Goal: Information Seeking & Learning: Learn about a topic

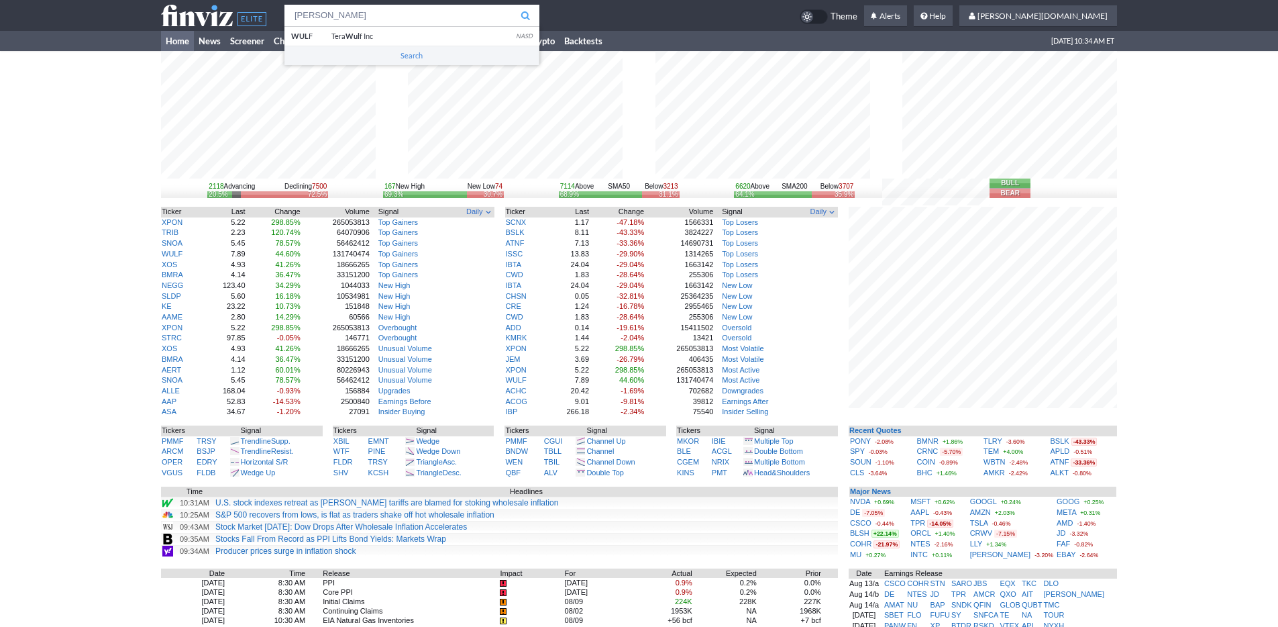
type input "wulf"
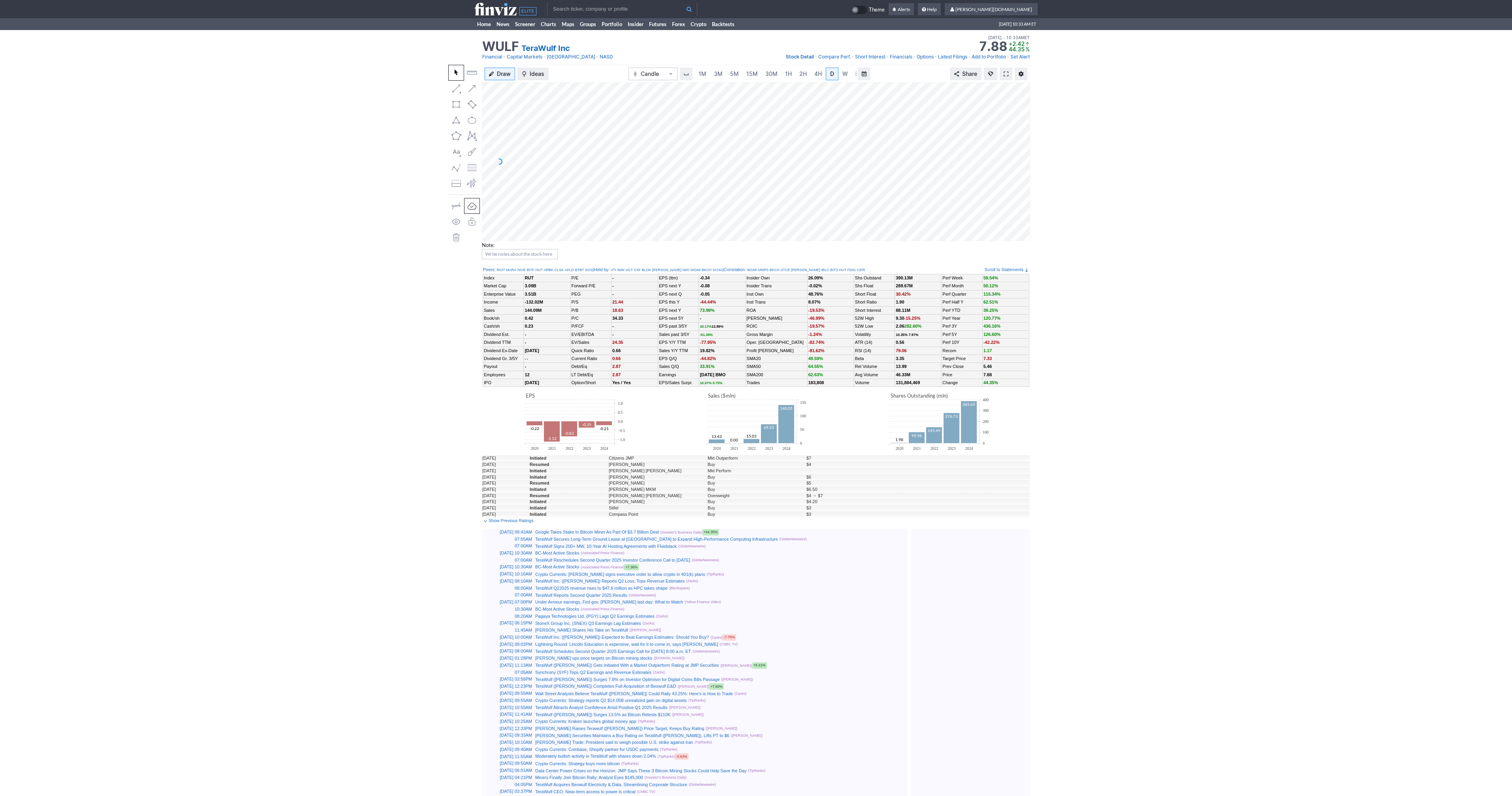
scroll to position [0, 8]
click at [1006, 69] on link at bounding box center [1006, 74] width 12 height 12
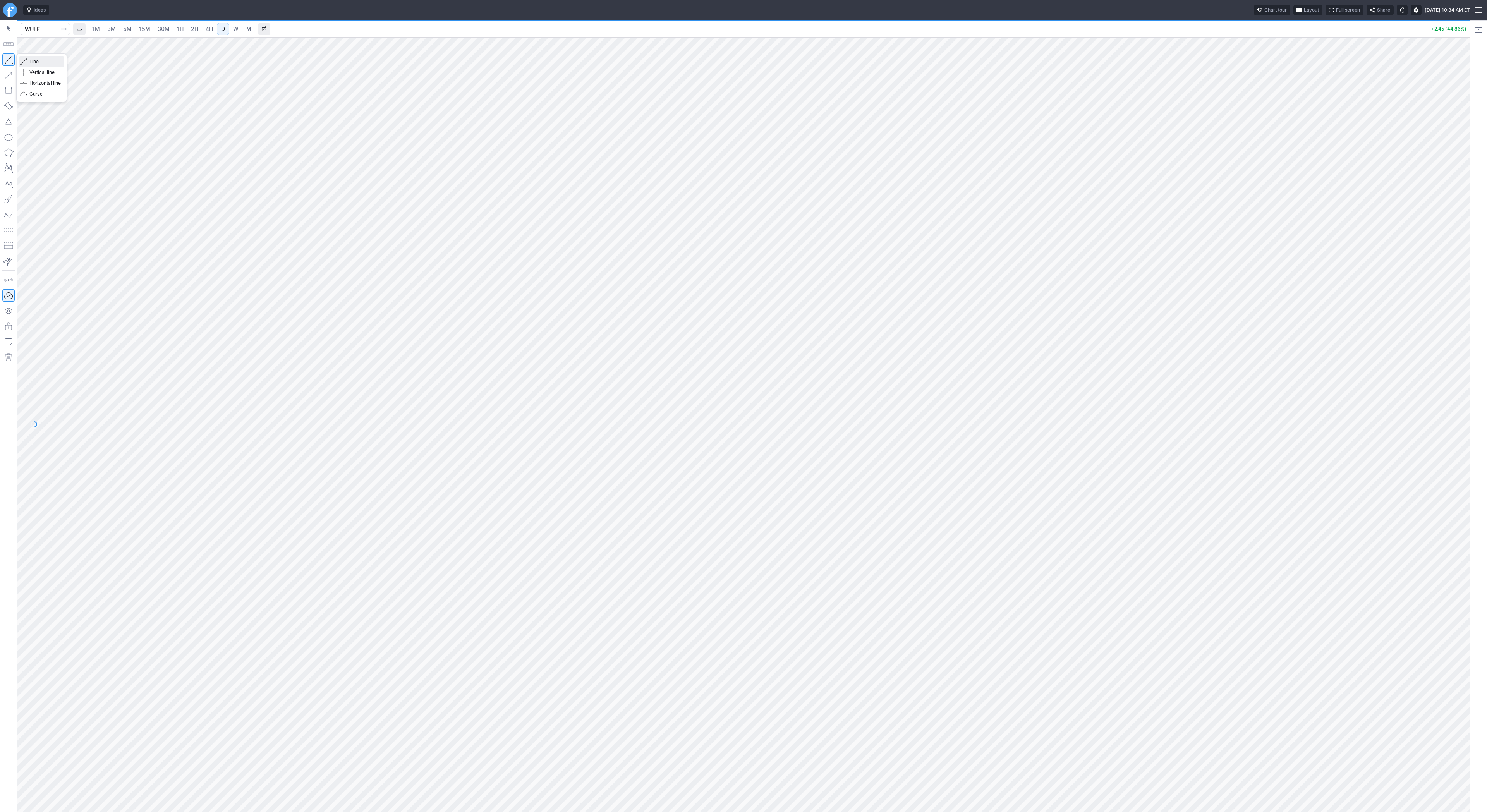
click at [33, 60] on span "Line" at bounding box center [45, 61] width 31 height 8
click at [35, 29] on input "Search" at bounding box center [46, 29] width 50 height 12
click at [41, 31] on input "Search" at bounding box center [46, 29] width 50 height 12
type input "pony"
click at [42, 44] on span "PONY" at bounding box center [40, 46] width 25 height 6
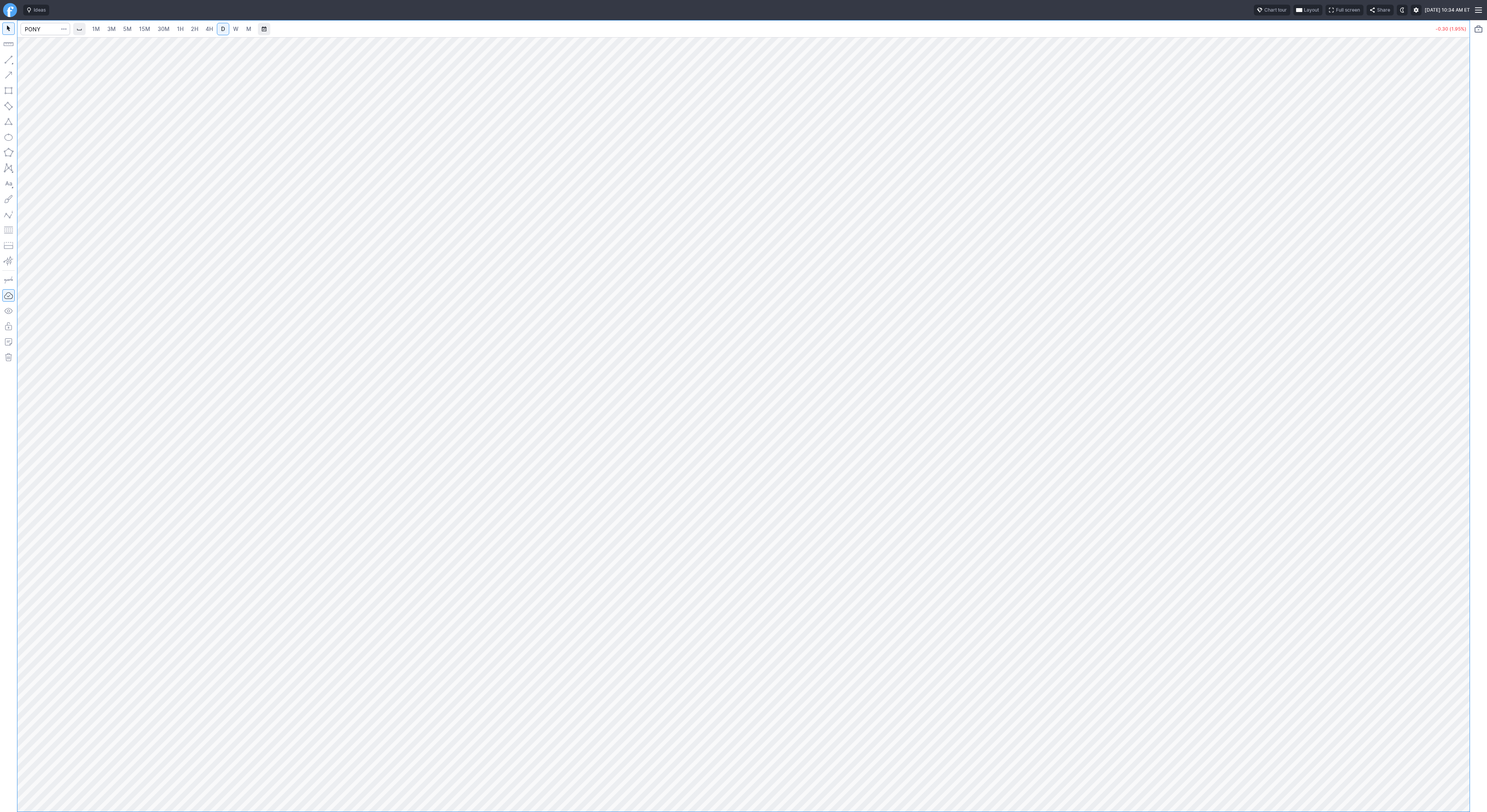
drag, startPoint x: 1459, startPoint y: 263, endPoint x: 1486, endPoint y: 394, distance: 133.8
click at [1486, 394] on div "1M 3M 5M 15M 30M 1H 2H 4H D W M -0.30 (1.95%)" at bounding box center [744, 416] width 1487 height 792
click at [178, 25] on span "1H" at bounding box center [180, 28] width 6 height 6
drag, startPoint x: 10, startPoint y: 21, endPoint x: 19, endPoint y: 25, distance: 9.8
click at [10, 21] on div at bounding box center [9, 416] width 17 height 792
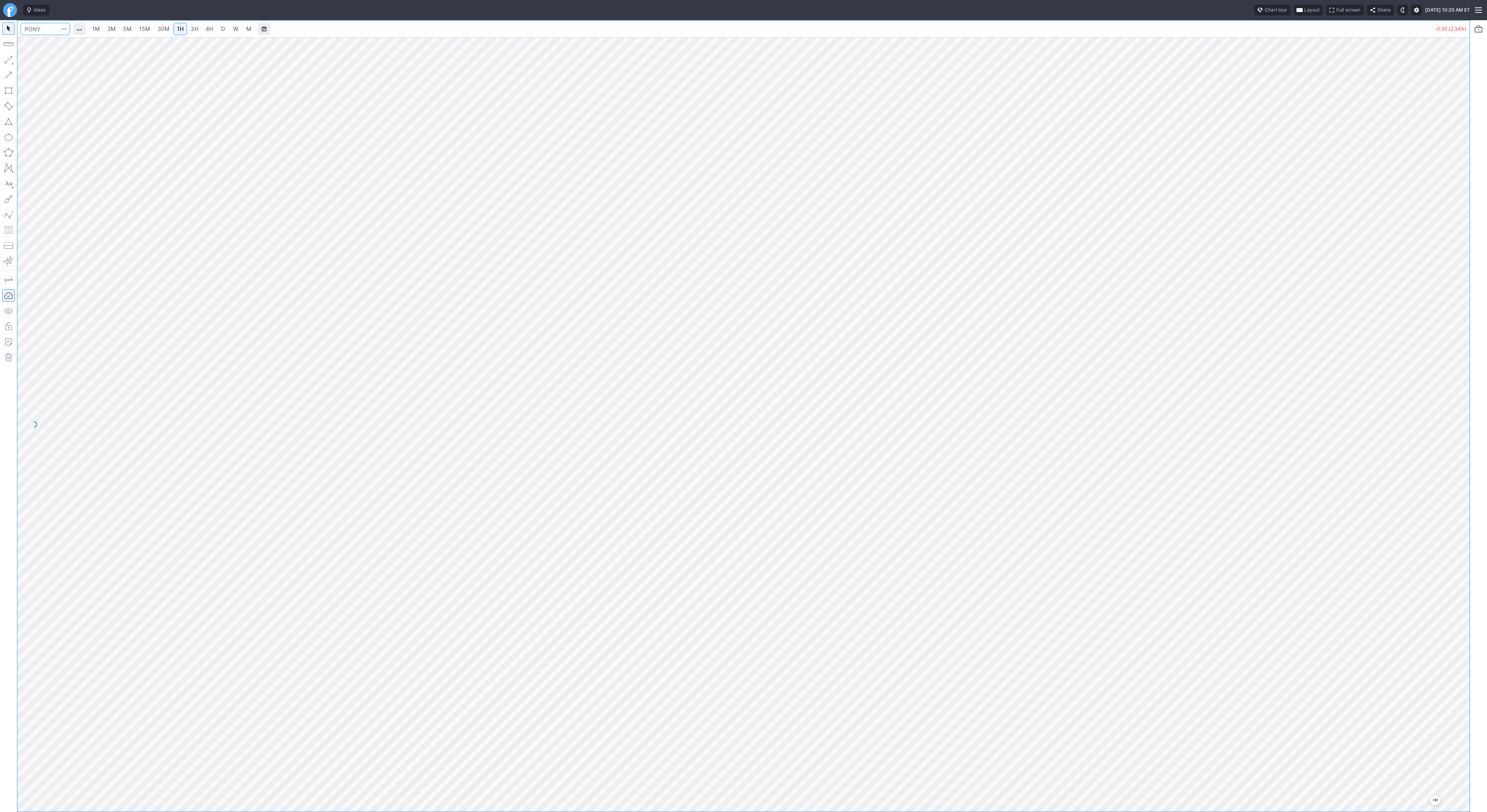
click at [38, 28] on input "Search" at bounding box center [46, 29] width 50 height 12
type input "tem"
drag, startPoint x: 1465, startPoint y: 212, endPoint x: 1455, endPoint y: 361, distance: 149.3
click at [1461, 369] on div at bounding box center [1462, 422] width 16 height 755
click at [44, 29] on input "Search" at bounding box center [46, 29] width 50 height 12
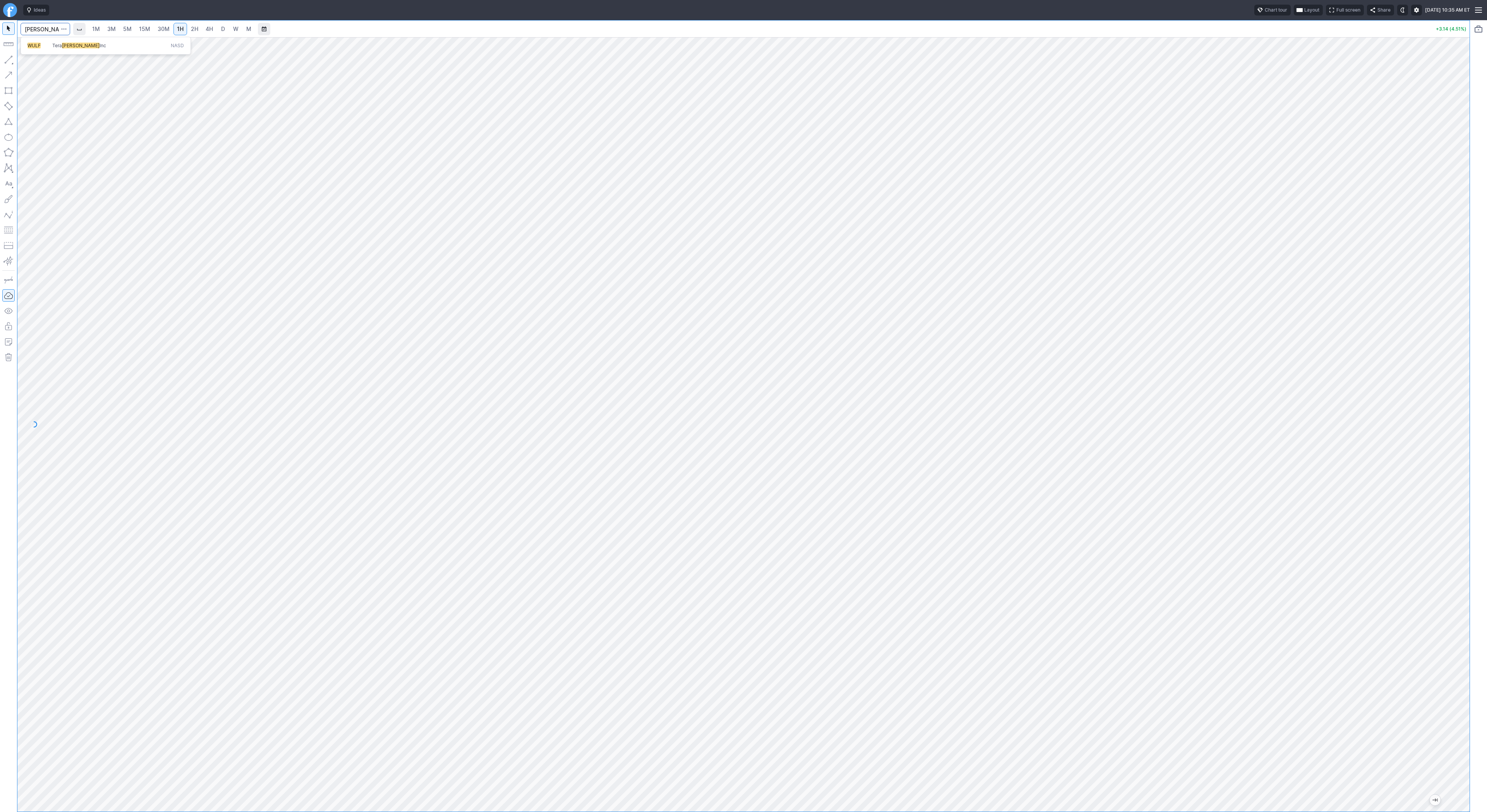
type input "wulf"
click at [226, 29] on link "D" at bounding box center [223, 29] width 12 height 12
click at [242, 27] on link "M" at bounding box center [248, 29] width 12 height 12
click at [237, 29] on span "W" at bounding box center [236, 28] width 5 height 6
click at [14, 61] on button "button" at bounding box center [8, 59] width 12 height 12
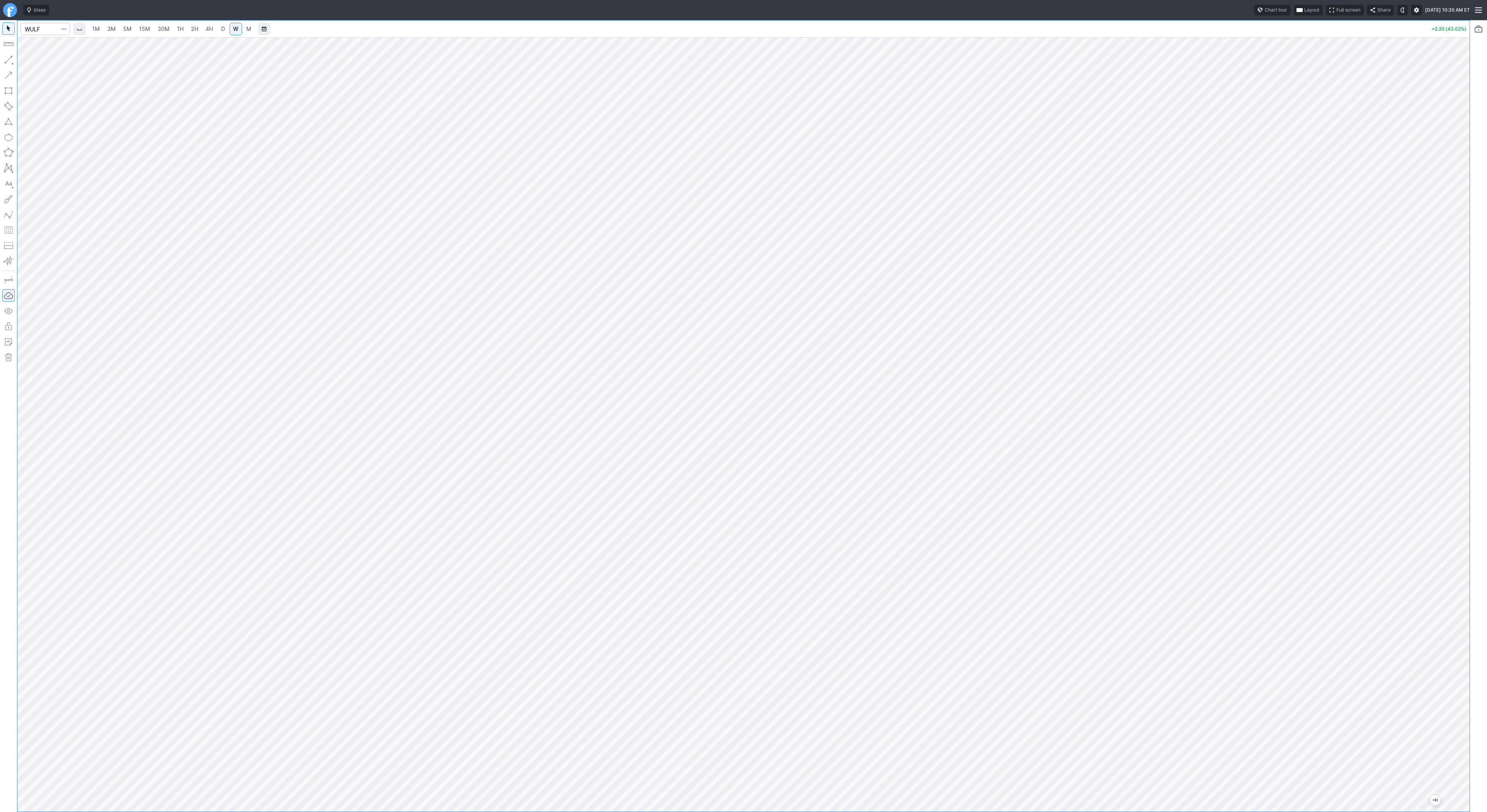
click at [115, 31] on span "3M" at bounding box center [111, 28] width 9 height 6
click at [39, 29] on input "Search" at bounding box center [46, 29] width 50 height 12
type input "pony"
click at [188, 29] on link "2H" at bounding box center [195, 29] width 14 height 12
drag, startPoint x: 1464, startPoint y: 251, endPoint x: 1471, endPoint y: 290, distance: 39.6
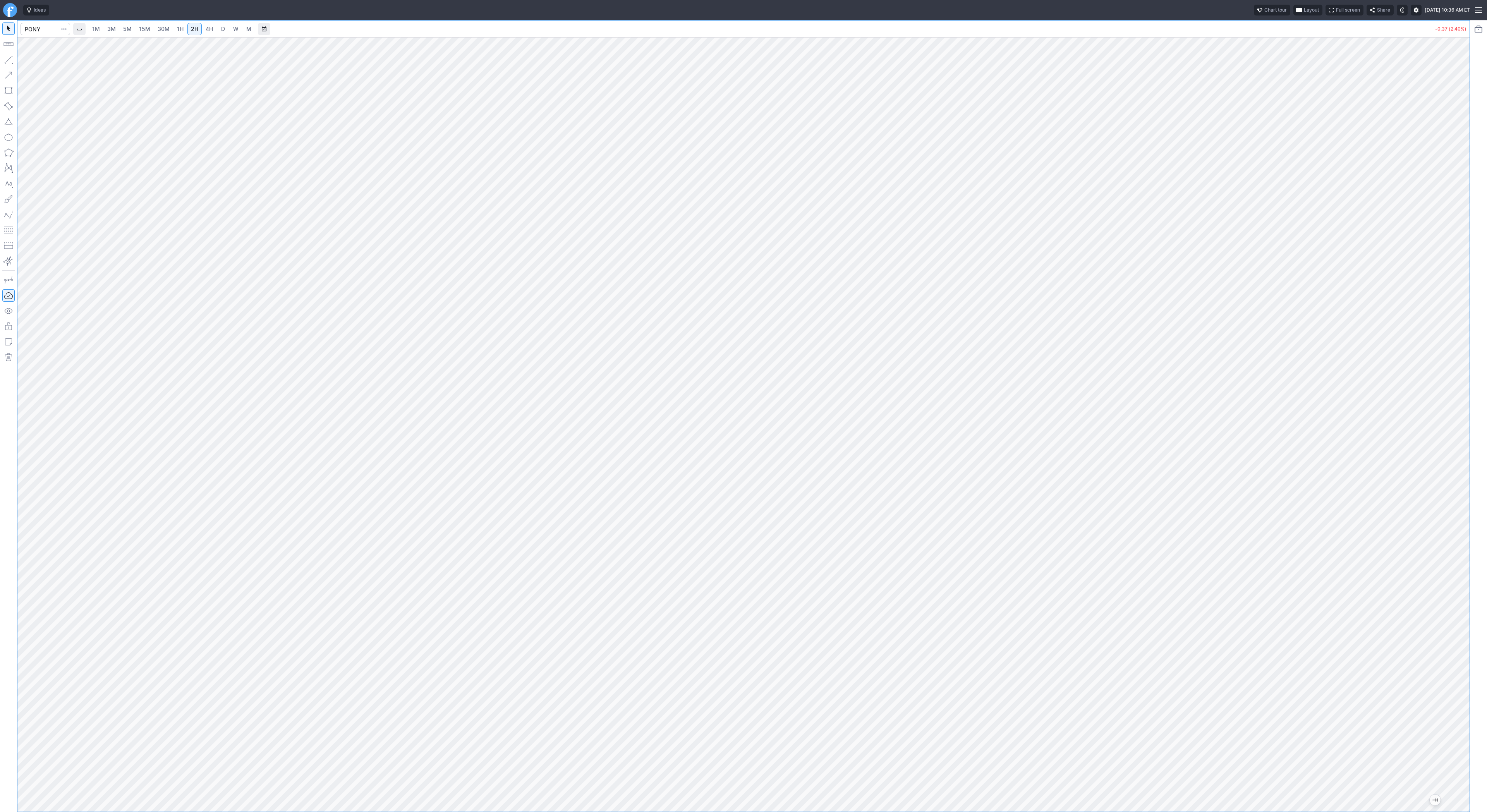
click at [1473, 293] on div "1M 3M 5M 15M 30M 1H 2H 4H D W M -0.37 (2.40%)" at bounding box center [744, 416] width 1487 height 792
click at [46, 29] on input "Search" at bounding box center [46, 29] width 50 height 12
type input "wulf"
click at [221, 25] on span "D" at bounding box center [223, 28] width 4 height 6
click at [211, 27] on span "4H" at bounding box center [209, 28] width 8 height 6
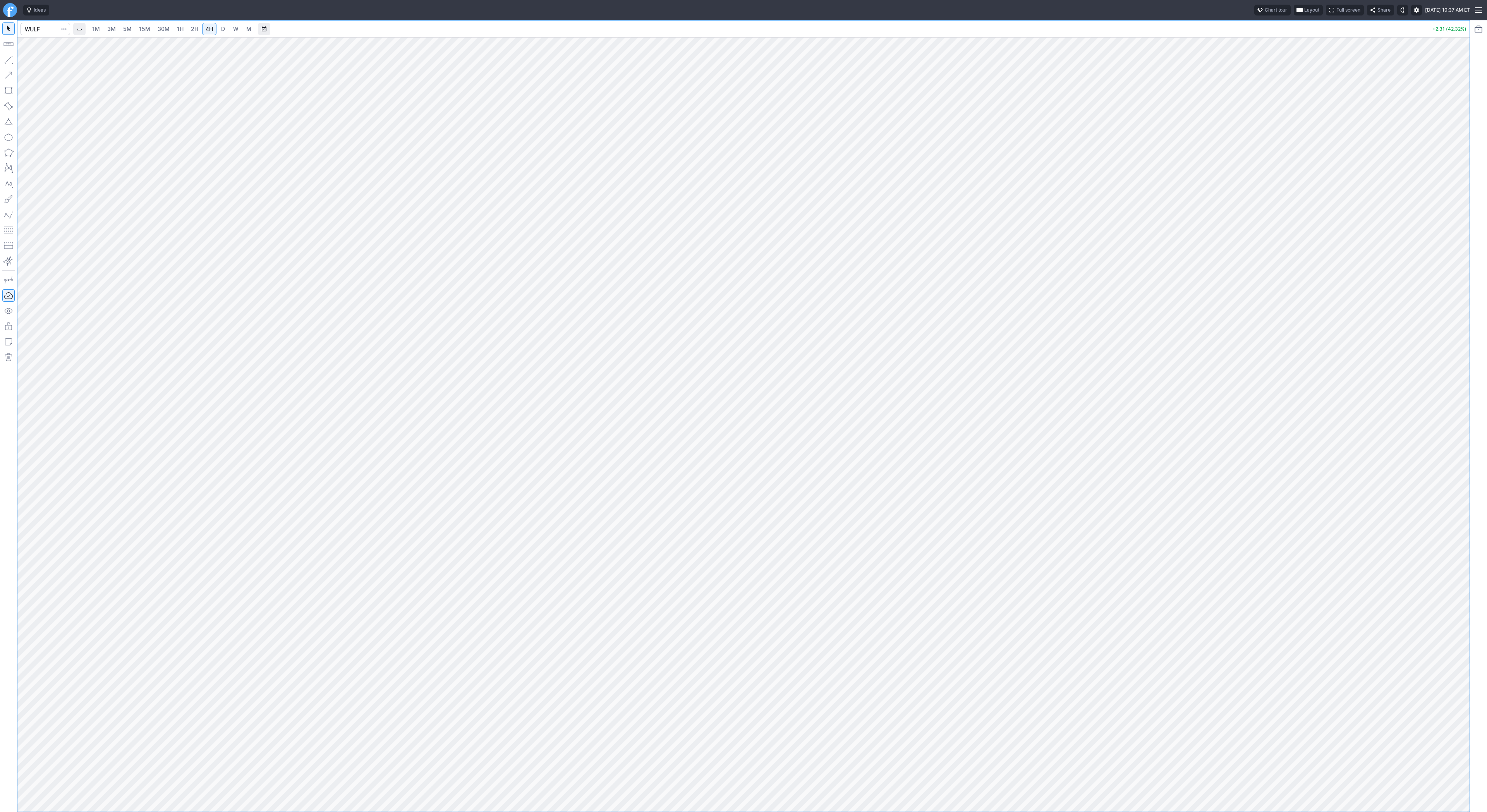
click at [222, 25] on span "D" at bounding box center [223, 28] width 4 height 6
click at [8, 58] on button "button" at bounding box center [8, 59] width 12 height 12
click at [38, 31] on input "Search" at bounding box center [46, 29] width 50 height 12
type input "sldp"
click at [94, 49] on button "SLDP Solid Power Inc NASD" at bounding box center [106, 46] width 163 height 11
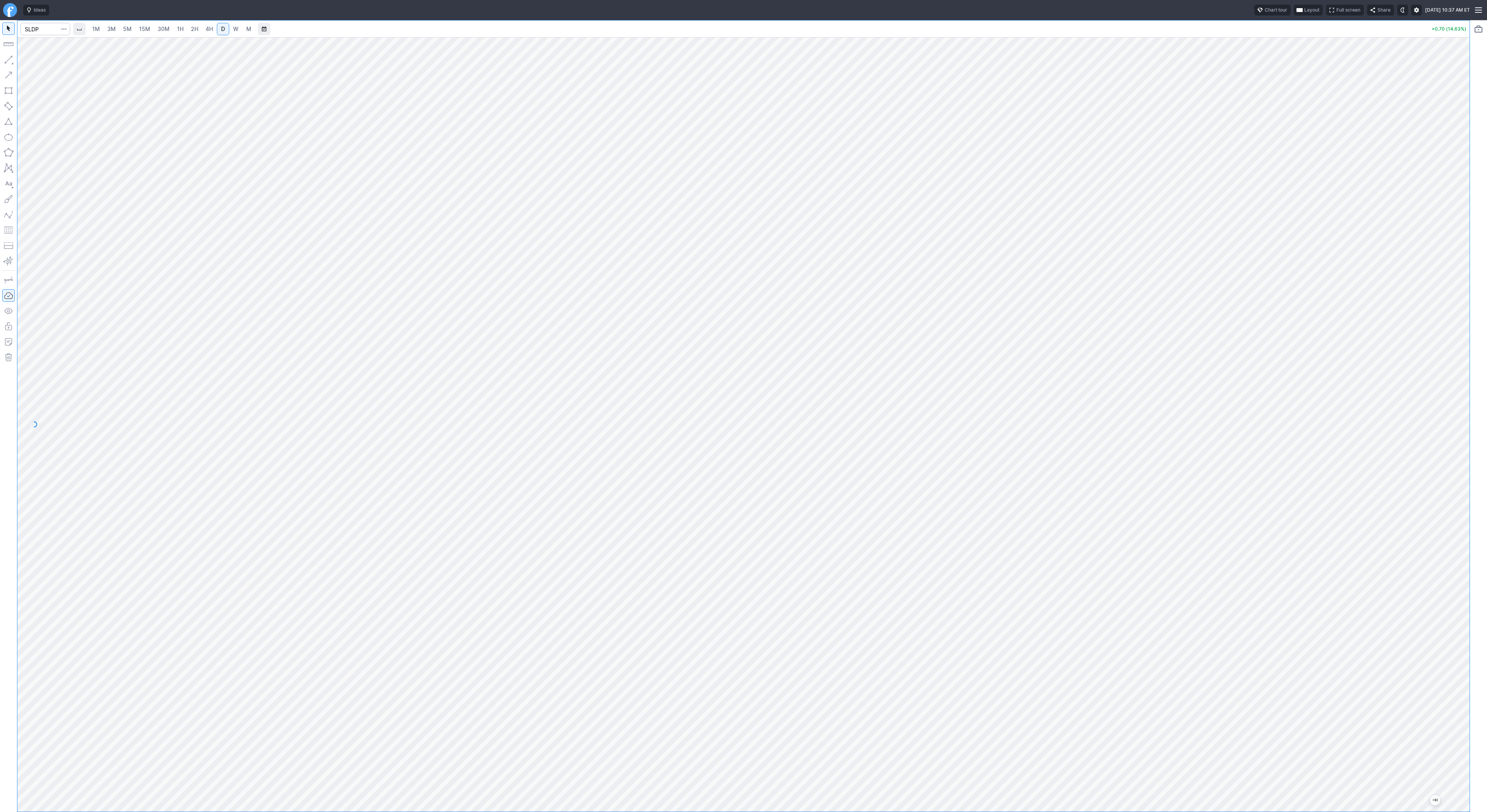
click at [233, 29] on span "W" at bounding box center [236, 28] width 5 height 6
click at [10, 60] on button "button" at bounding box center [8, 59] width 12 height 12
click at [6, 58] on button "button" at bounding box center [8, 59] width 12 height 12
click at [24, 61] on span "button" at bounding box center [25, 61] width 5 height 11
click at [39, 27] on input "Search" at bounding box center [46, 29] width 50 height 12
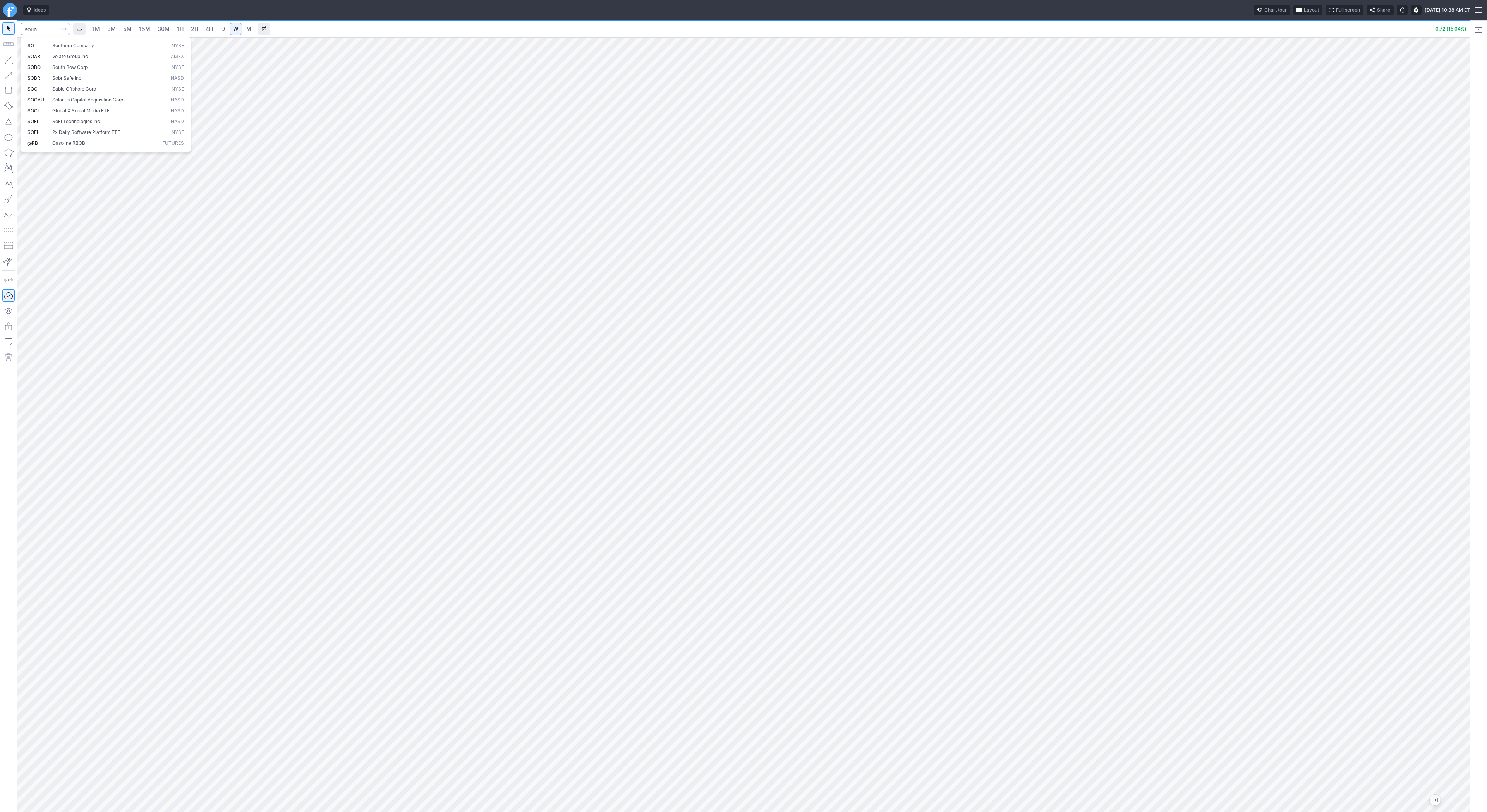
type input "soun"
click at [124, 29] on span "5M" at bounding box center [127, 28] width 9 height 6
click at [158, 29] on span "30M" at bounding box center [163, 28] width 12 height 6
click at [182, 31] on span "1H" at bounding box center [180, 28] width 6 height 6
click at [47, 33] on input "Search" at bounding box center [46, 29] width 50 height 12
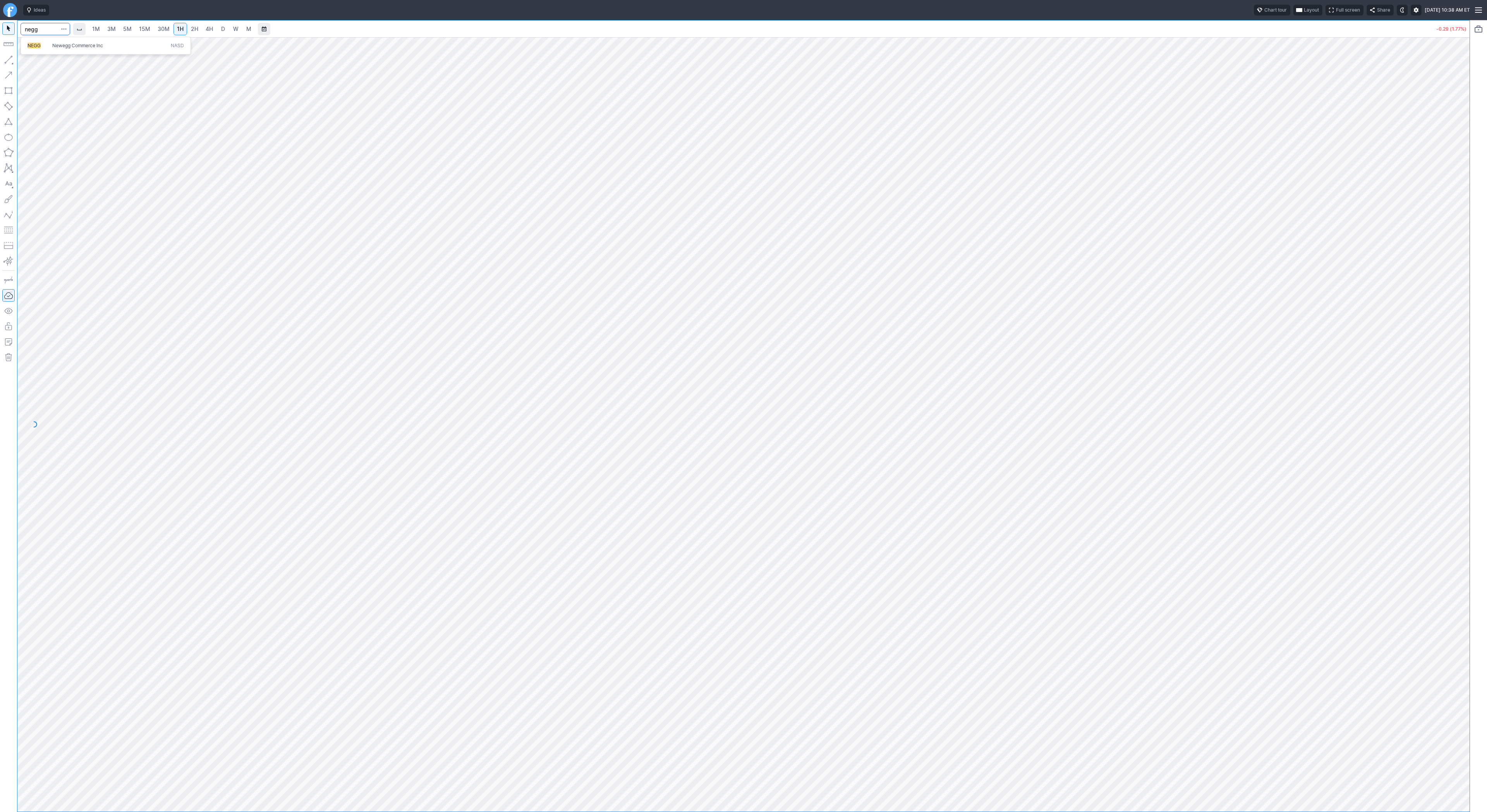
type input "negg"
click at [226, 25] on link "D" at bounding box center [223, 29] width 12 height 12
click at [236, 29] on span "W" at bounding box center [236, 28] width 5 height 6
click at [10, 58] on button "button" at bounding box center [8, 59] width 12 height 12
click at [39, 61] on span "Line" at bounding box center [45, 61] width 31 height 8
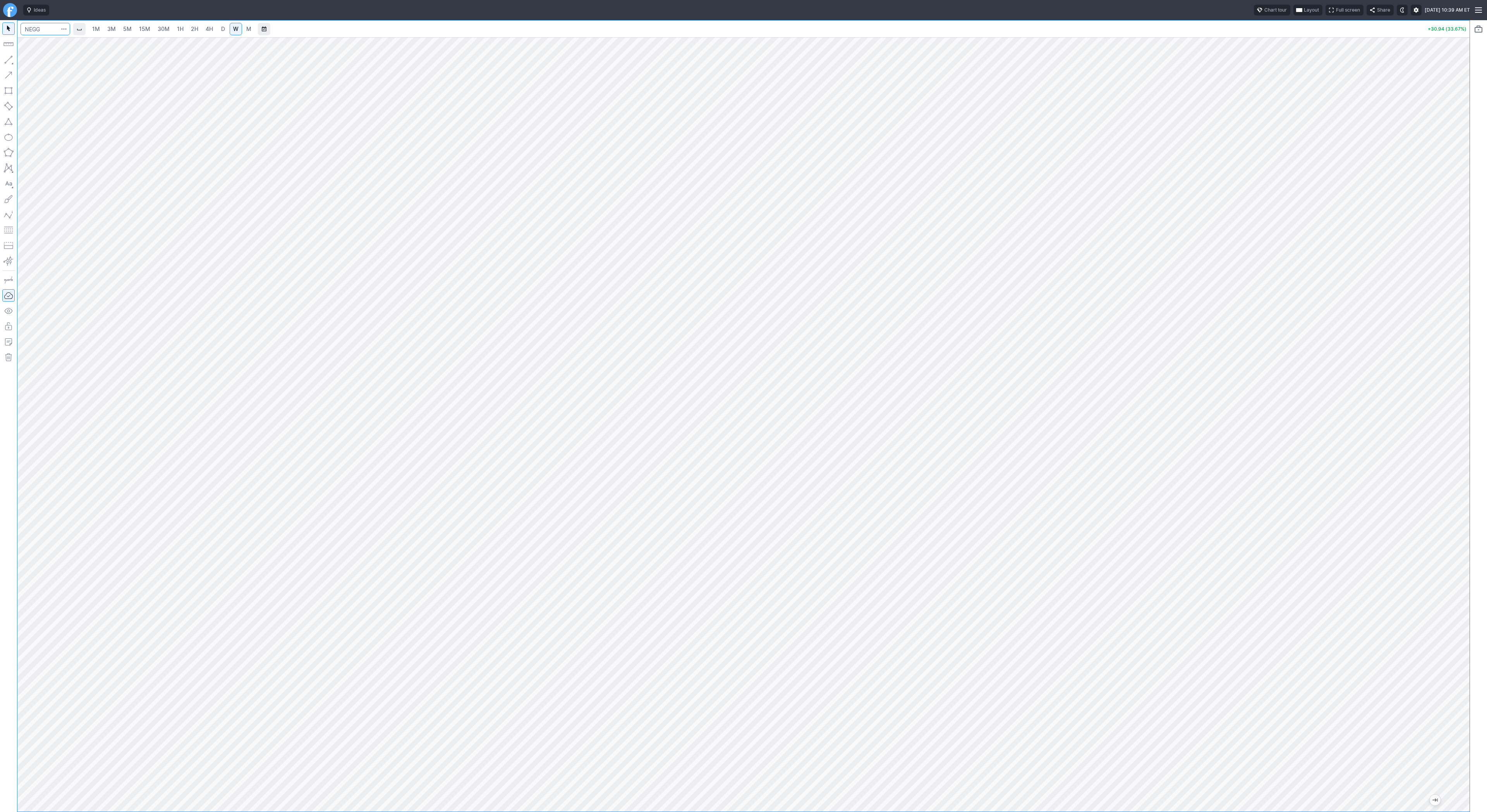
click at [35, 25] on input "Search" at bounding box center [46, 29] width 50 height 12
type input "tem"
click at [224, 30] on span "D" at bounding box center [223, 29] width 5 height 8
drag, startPoint x: 1465, startPoint y: 324, endPoint x: 1456, endPoint y: 505, distance: 181.2
click at [1456, 505] on div at bounding box center [1462, 422] width 16 height 755
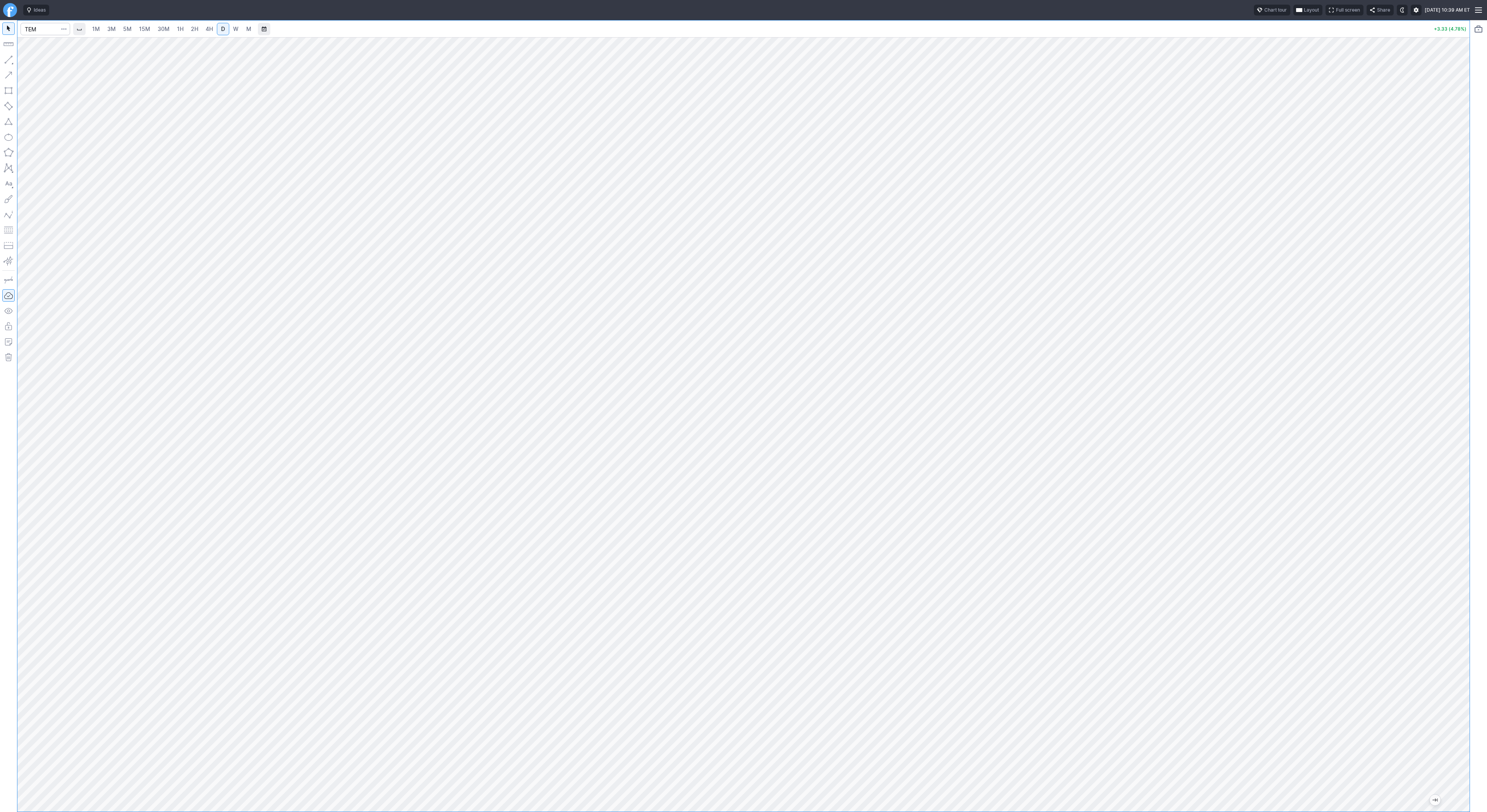
click at [122, 27] on link "5M" at bounding box center [127, 29] width 16 height 12
click at [155, 25] on link "30M" at bounding box center [163, 29] width 19 height 12
click at [191, 29] on span "2H" at bounding box center [195, 28] width 8 height 6
click at [209, 29] on span "4H" at bounding box center [209, 28] width 8 height 6
drag, startPoint x: 1469, startPoint y: 300, endPoint x: 1470, endPoint y: 308, distance: 8.1
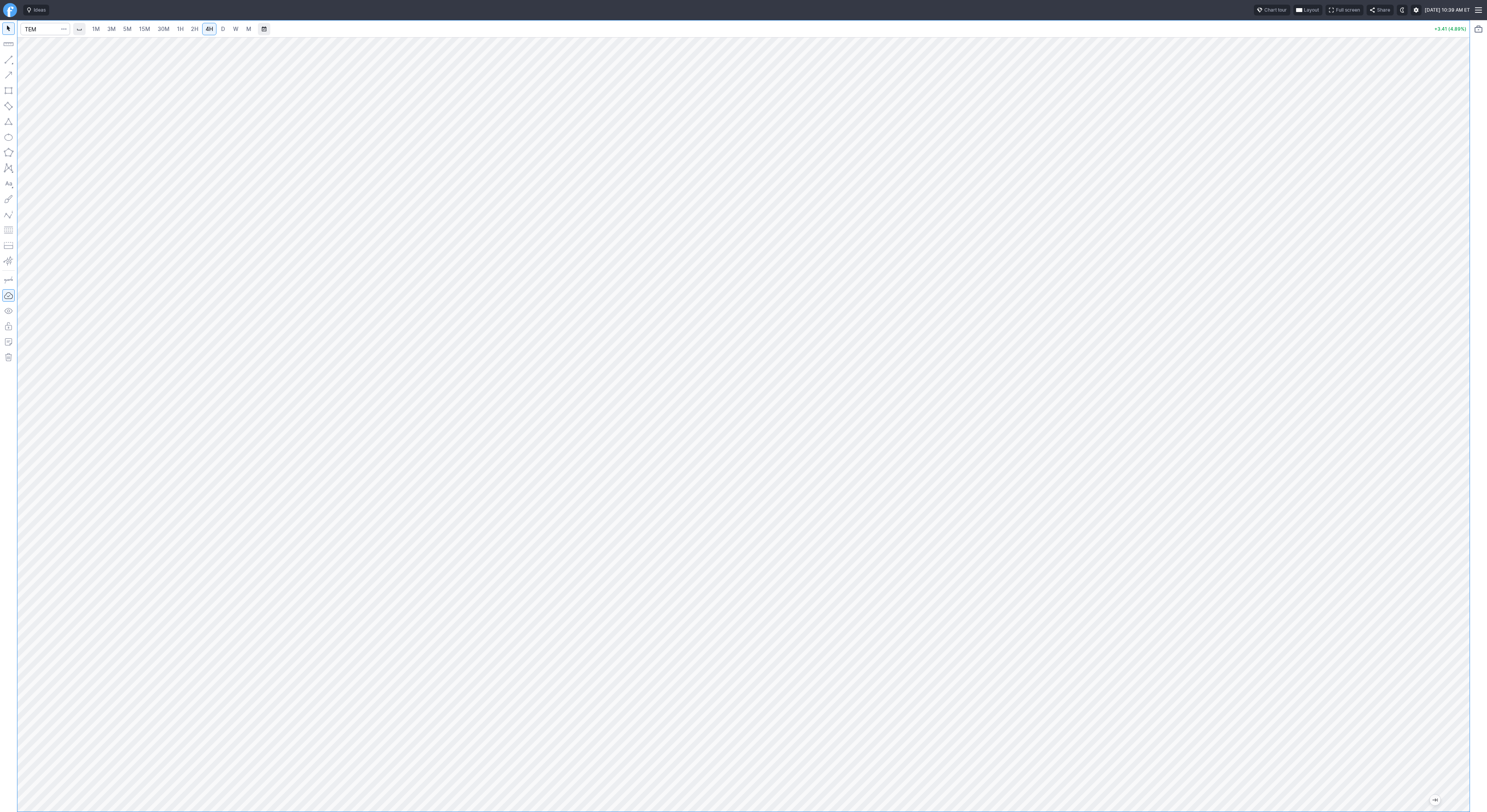
click at [1470, 308] on div "1M 3M 5M 15M 30M 1H 2H 4H D W M +3.41 (4.89%)" at bounding box center [744, 416] width 1487 height 792
click at [43, 30] on input "Search" at bounding box center [46, 29] width 50 height 12
type input "pony"
click at [111, 28] on span "3M" at bounding box center [111, 28] width 9 height 6
click at [177, 28] on span "1H" at bounding box center [180, 28] width 6 height 6
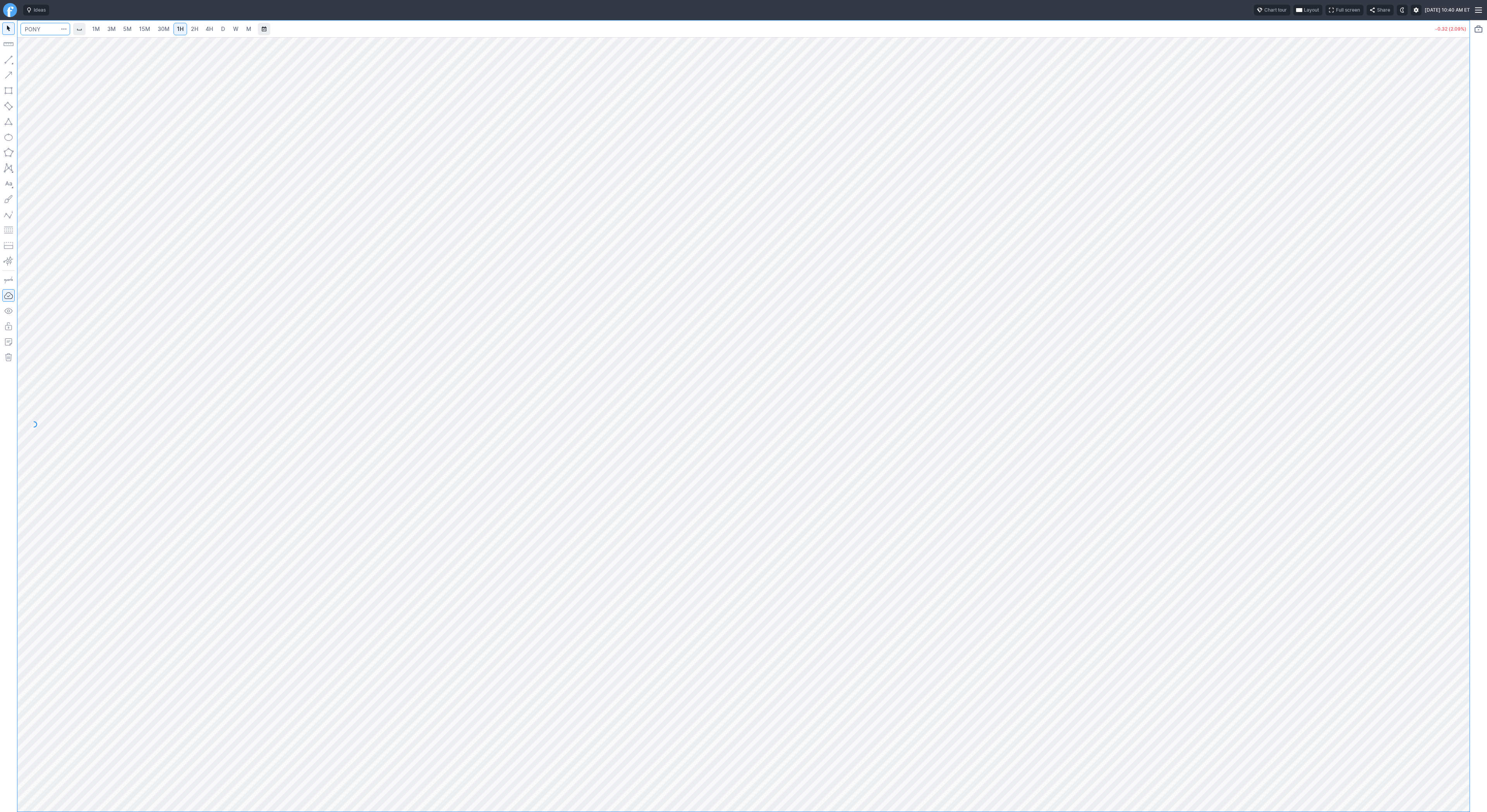
click at [42, 27] on input "Search" at bounding box center [46, 29] width 50 height 12
type input "wulf"
click at [114, 28] on span "3M" at bounding box center [111, 28] width 9 height 6
click at [158, 31] on span "30M" at bounding box center [163, 28] width 12 height 6
click at [107, 30] on span "3M" at bounding box center [111, 28] width 9 height 6
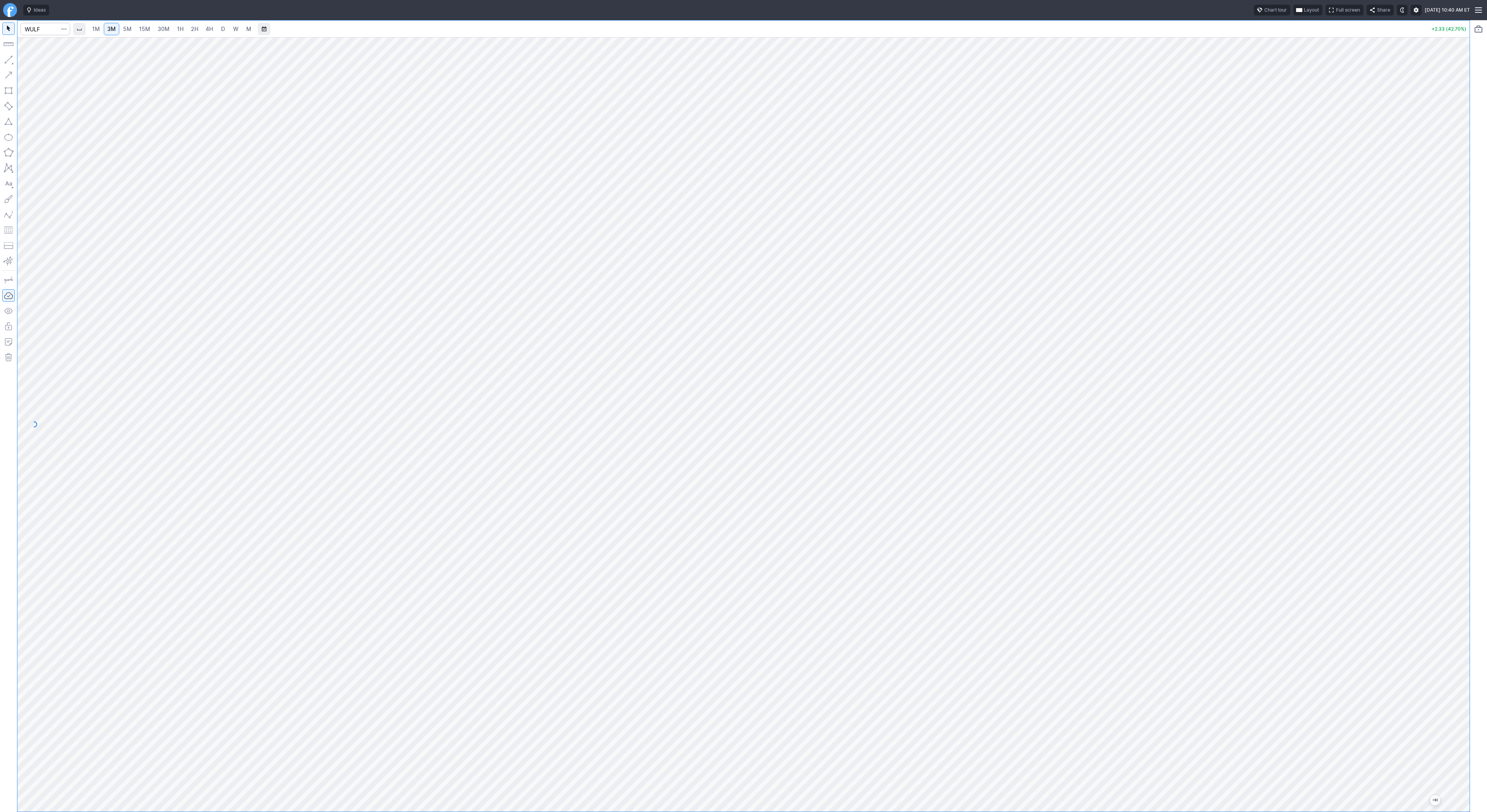
click at [197, 33] on link "2H" at bounding box center [195, 29] width 14 height 12
click at [221, 31] on span "D" at bounding box center [223, 28] width 4 height 6
click at [237, 29] on span "W" at bounding box center [236, 28] width 5 height 6
click at [221, 28] on span "D" at bounding box center [223, 29] width 5 height 8
click at [9, 58] on button "button" at bounding box center [8, 59] width 12 height 12
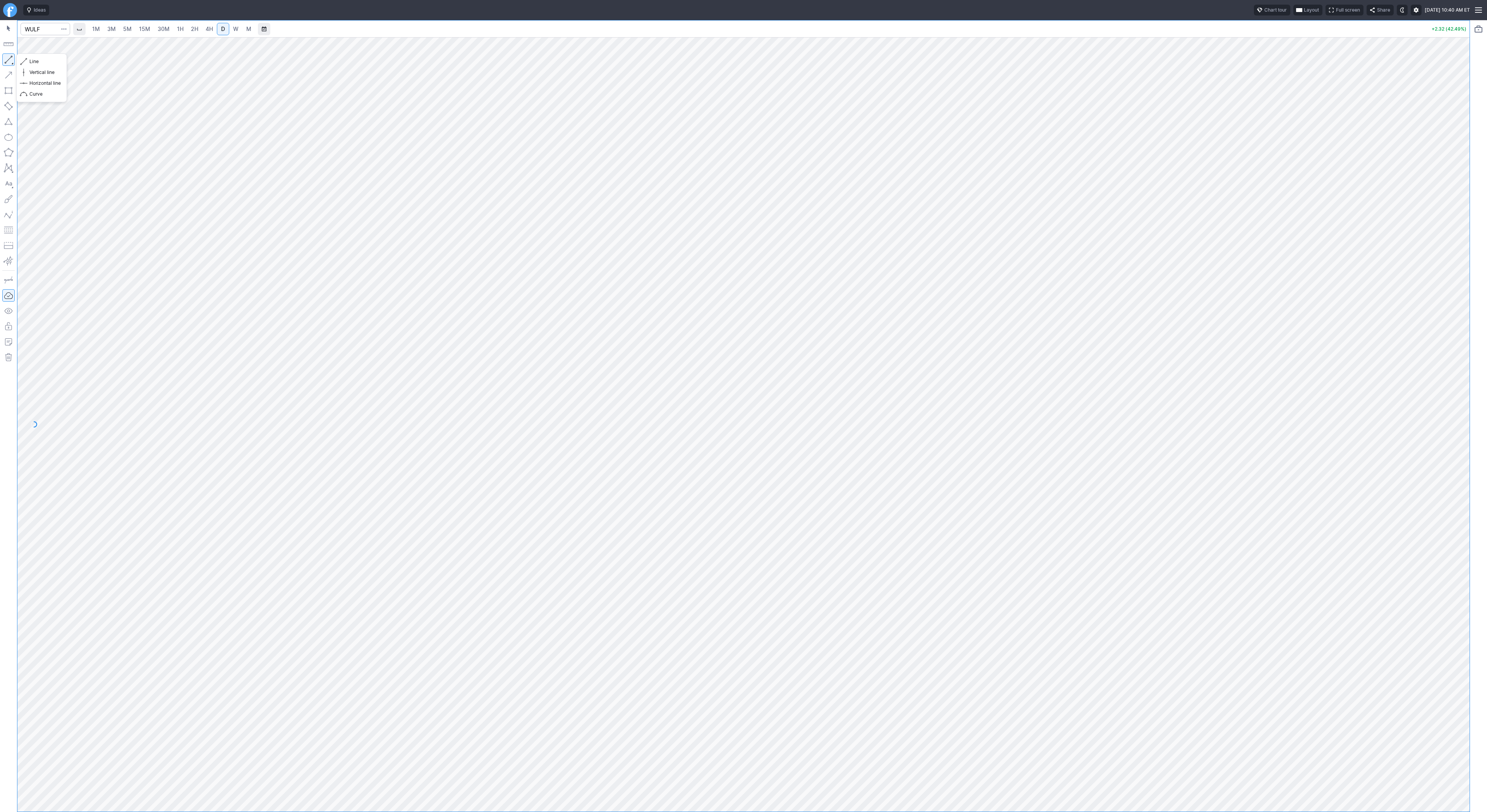
click at [10, 59] on button "button" at bounding box center [8, 59] width 12 height 12
click at [109, 29] on span "3M" at bounding box center [111, 28] width 9 height 6
click at [44, 30] on input "Search" at bounding box center [46, 29] width 50 height 12
type input "iwm"
click at [223, 31] on span "D" at bounding box center [223, 28] width 4 height 6
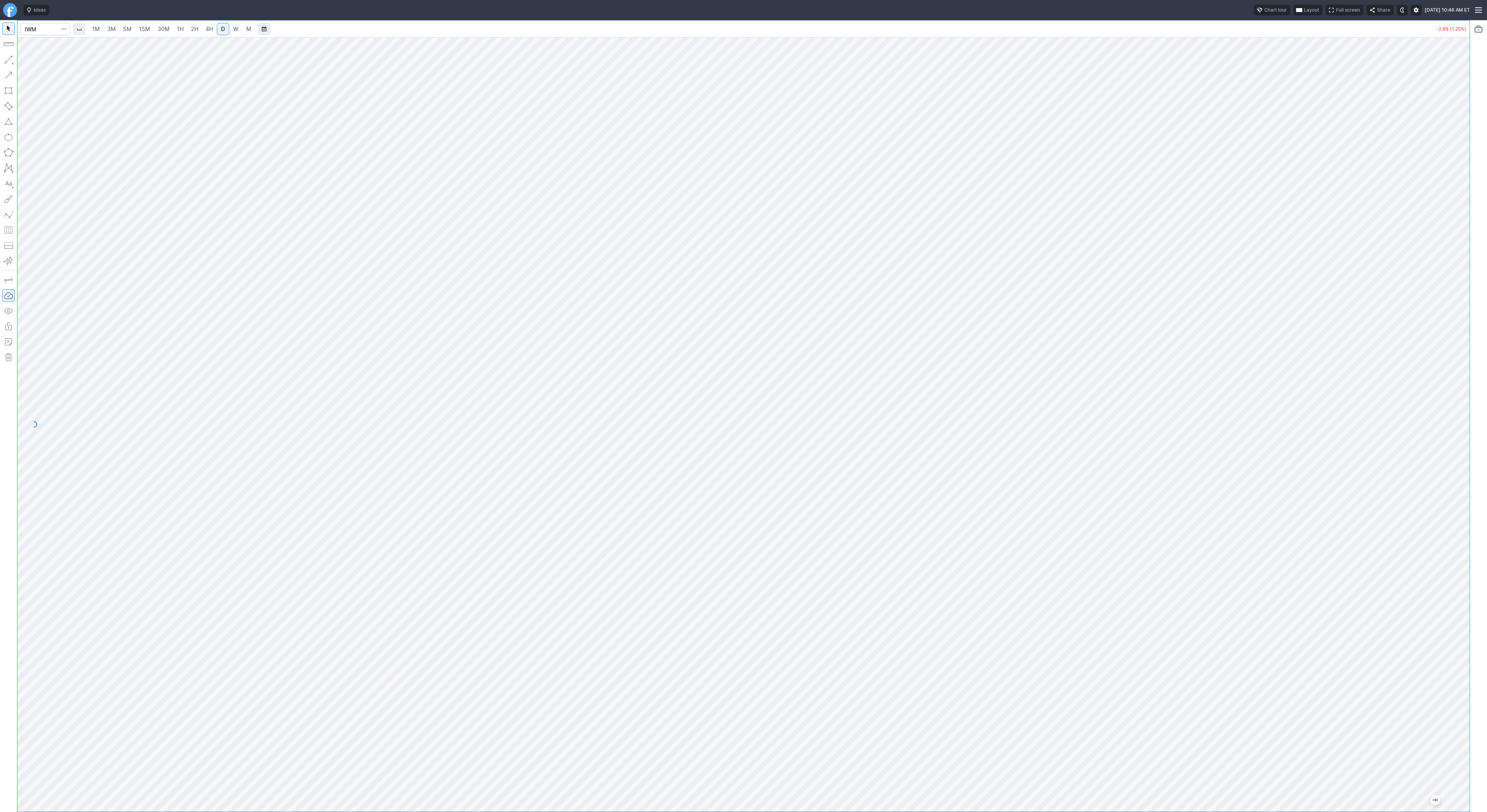
click at [253, 25] on div "1M 3M 5M 15M 30M 1H 2H 4H D W M -2.89 (1.25%)" at bounding box center [744, 416] width 1452 height 791
click at [36, 30] on input "Search" at bounding box center [46, 29] width 50 height 12
type input "crnc"
click at [231, 32] on link "W" at bounding box center [236, 29] width 12 height 12
click at [111, 32] on span "3M" at bounding box center [111, 28] width 9 height 6
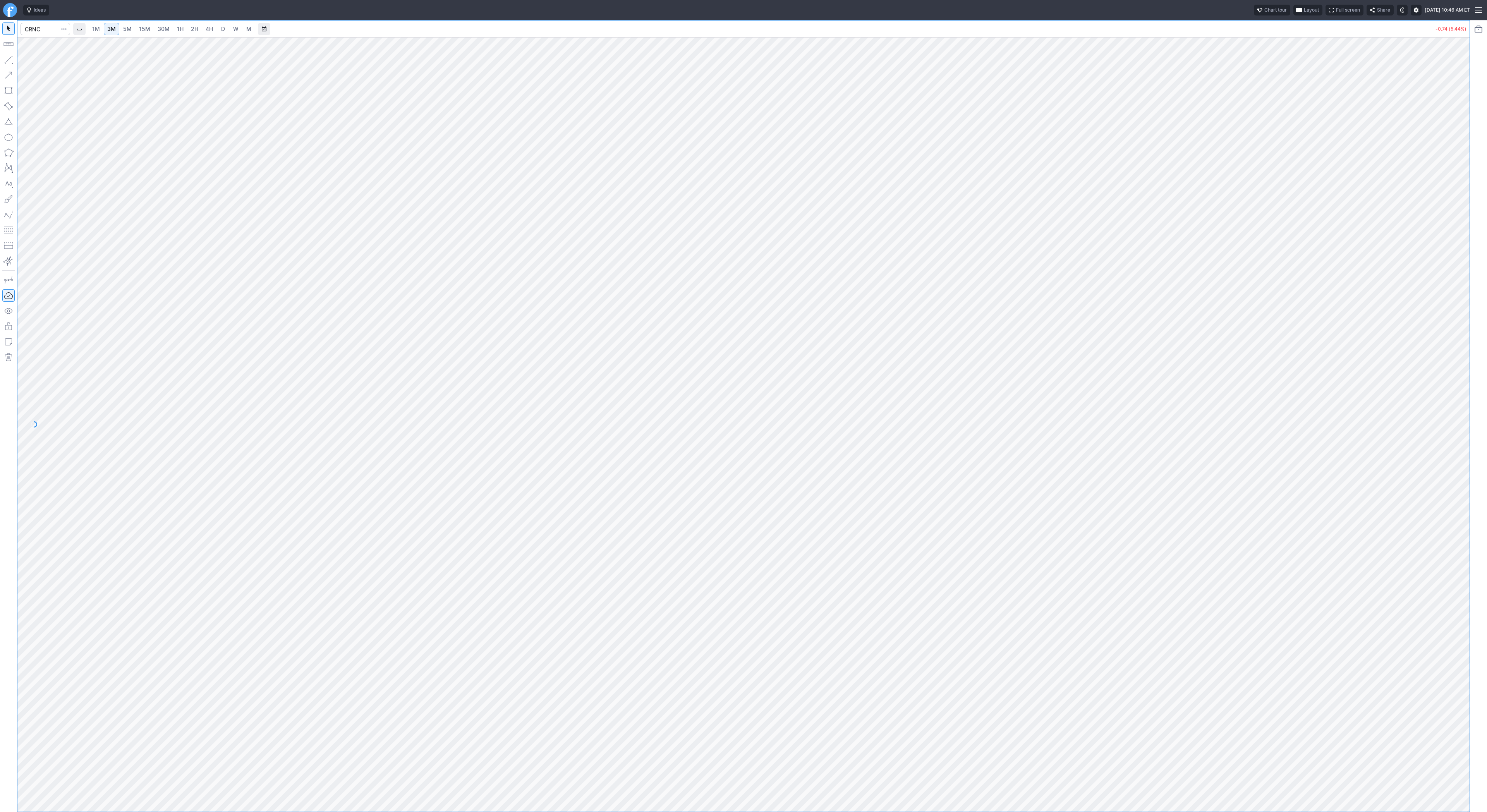
click at [175, 33] on link "1H" at bounding box center [180, 29] width 13 height 12
click at [195, 32] on span "2H" at bounding box center [195, 28] width 8 height 6
click at [215, 33] on div "1M 3M 5M 15M 30M 1H 2H 4H D W M" at bounding box center [171, 29] width 167 height 14
click at [212, 31] on link "4H" at bounding box center [209, 29] width 14 height 12
click at [10, 61] on button "button" at bounding box center [8, 59] width 12 height 12
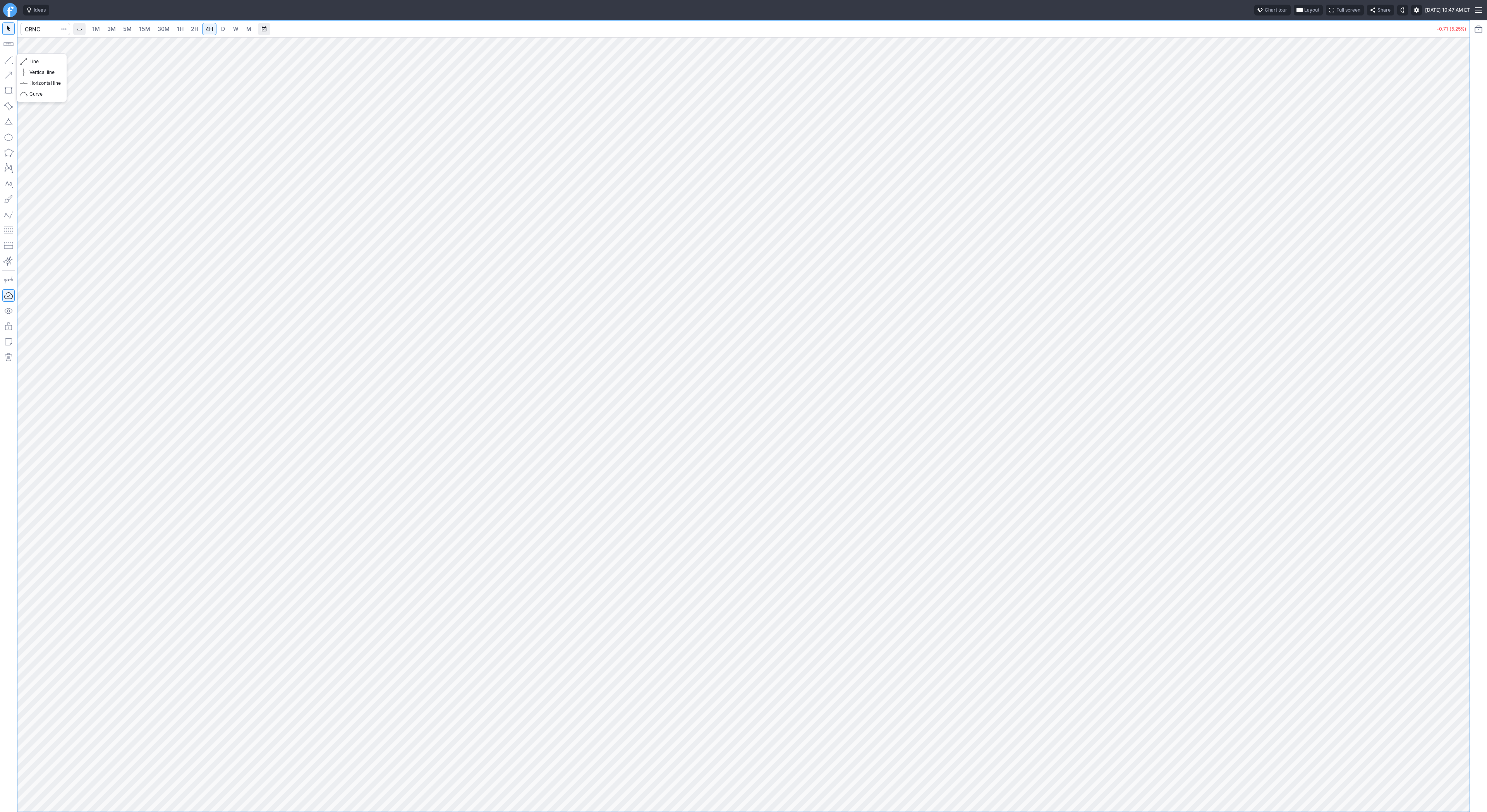
click at [6, 58] on button "button" at bounding box center [8, 59] width 12 height 12
click at [47, 28] on input "Search" at bounding box center [46, 29] width 50 height 12
type input "sony"
click at [222, 32] on span "D" at bounding box center [223, 28] width 4 height 6
click at [42, 26] on input "Search" at bounding box center [46, 29] width 50 height 12
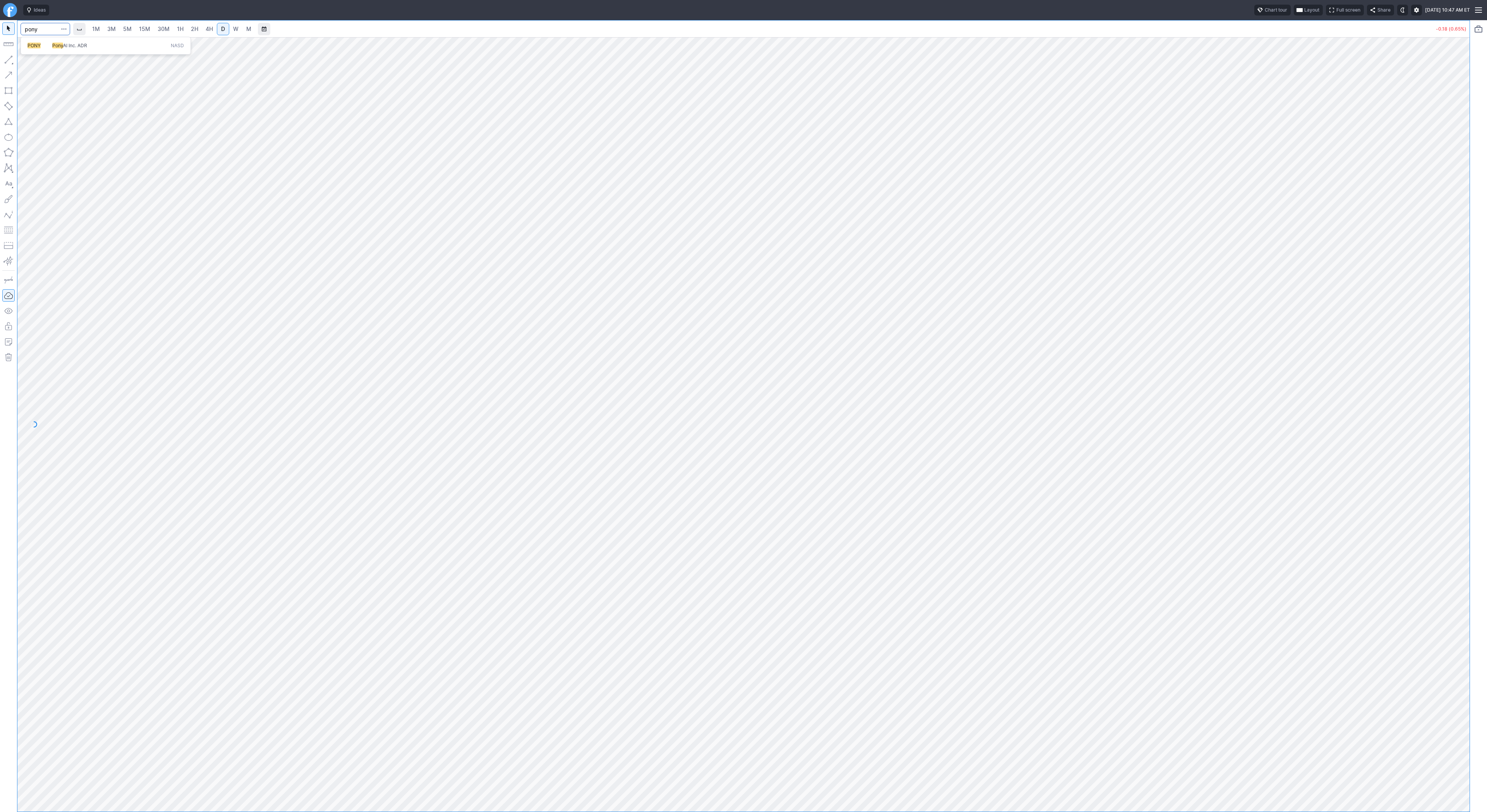
type input "pony"
drag, startPoint x: 1464, startPoint y: 224, endPoint x: 1474, endPoint y: 422, distance: 198.3
click at [1482, 444] on div "1M 3M 5M 15M 30M 1H 2H 4H D W M -0.38 (2.50%)" at bounding box center [744, 416] width 1487 height 792
click at [13, 60] on button "button" at bounding box center [8, 59] width 12 height 12
click at [32, 58] on span "Line" at bounding box center [45, 61] width 31 height 8
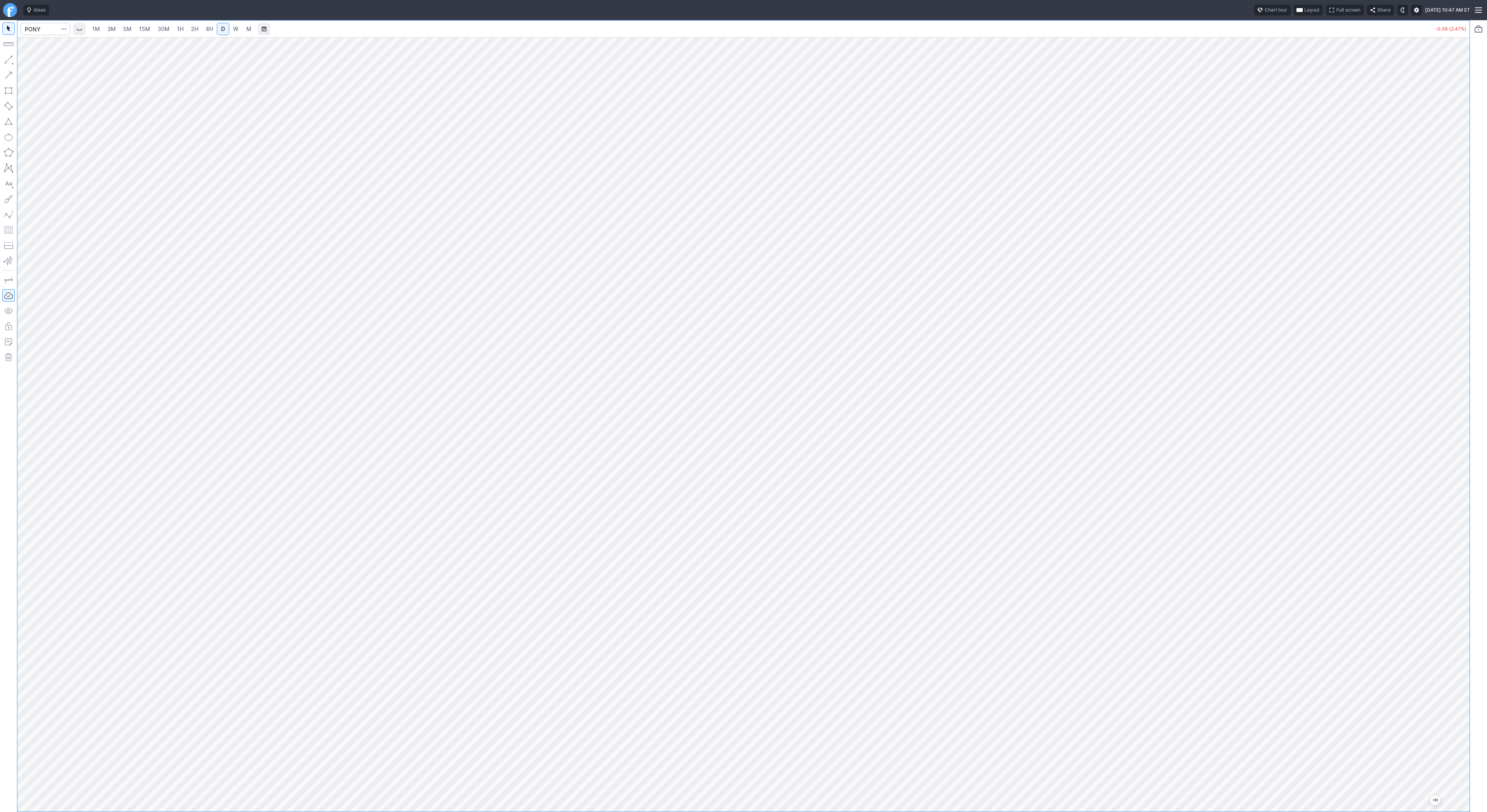
click at [9, 62] on button "button" at bounding box center [8, 59] width 12 height 12
drag, startPoint x: 8, startPoint y: 58, endPoint x: 23, endPoint y: 77, distance: 24.2
click at [10, 61] on button "button" at bounding box center [8, 59] width 12 height 12
drag, startPoint x: 1464, startPoint y: 268, endPoint x: 1456, endPoint y: 260, distance: 11.3
click at [1463, 270] on div at bounding box center [1462, 422] width 16 height 755
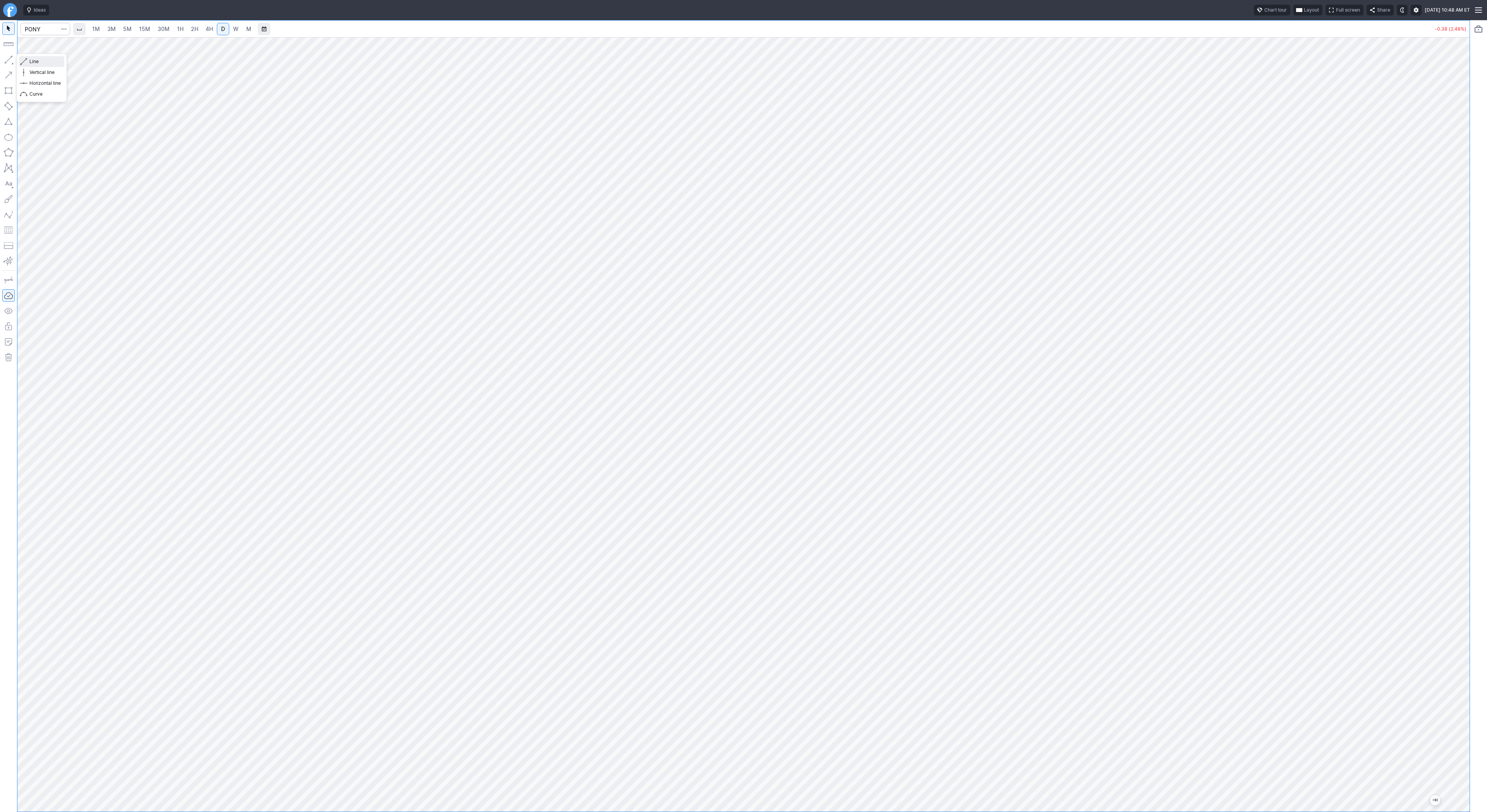
click at [35, 61] on span "Line" at bounding box center [45, 61] width 31 height 8
drag, startPoint x: 57, startPoint y: 62, endPoint x: 57, endPoint y: 72, distance: 10.0
click at [57, 64] on span "Line" at bounding box center [45, 61] width 31 height 8
click at [1450, 235] on div at bounding box center [744, 424] width 1452 height 774
click at [33, 62] on span "Line" at bounding box center [45, 61] width 31 height 8
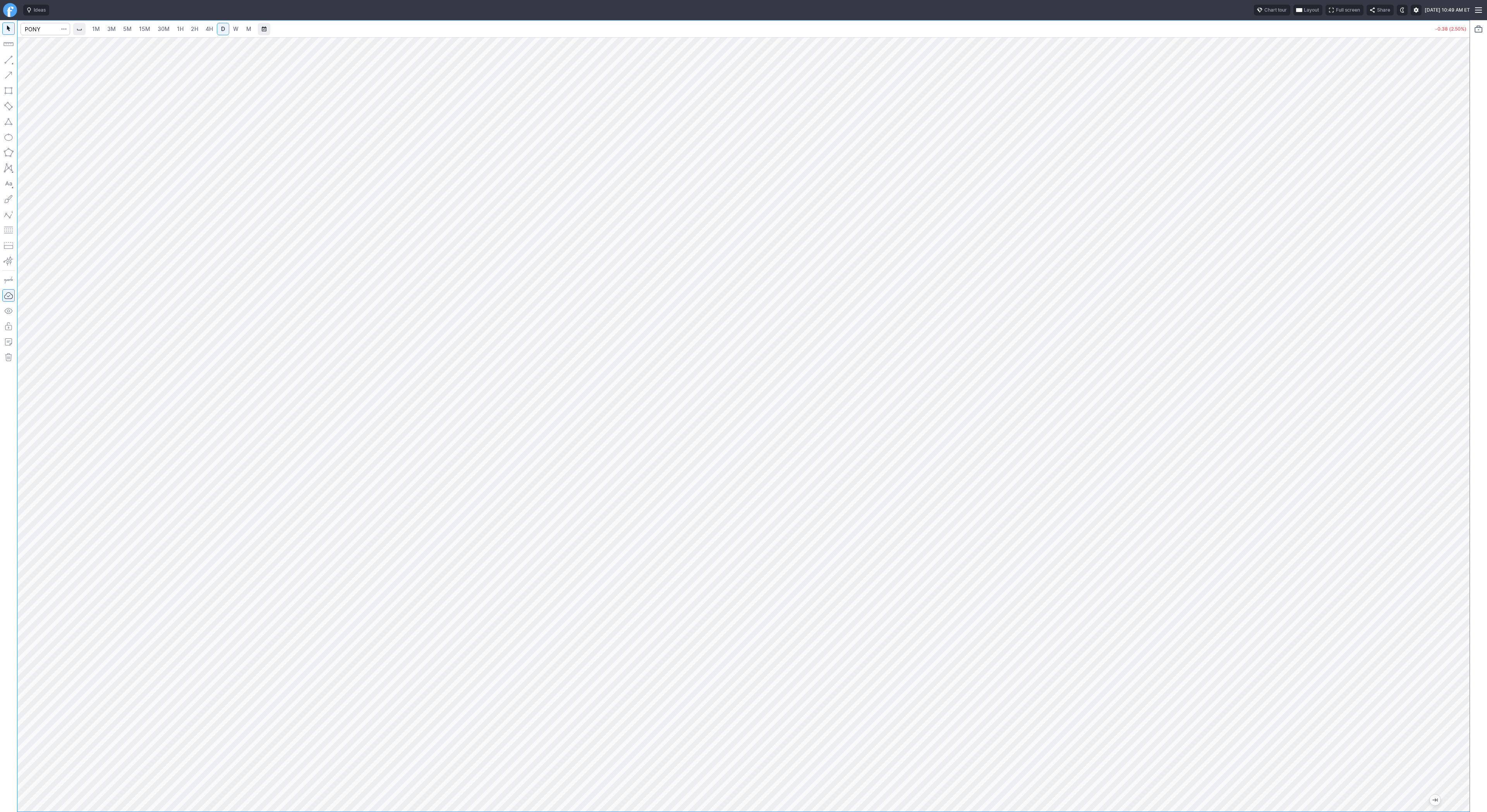
drag, startPoint x: 1460, startPoint y: 338, endPoint x: 1454, endPoint y: 377, distance: 39.5
click at [1454, 378] on div at bounding box center [1462, 422] width 16 height 755
click at [8, 57] on button "button" at bounding box center [8, 59] width 12 height 12
click at [45, 31] on input "Search" at bounding box center [46, 29] width 50 height 12
type input "tem"
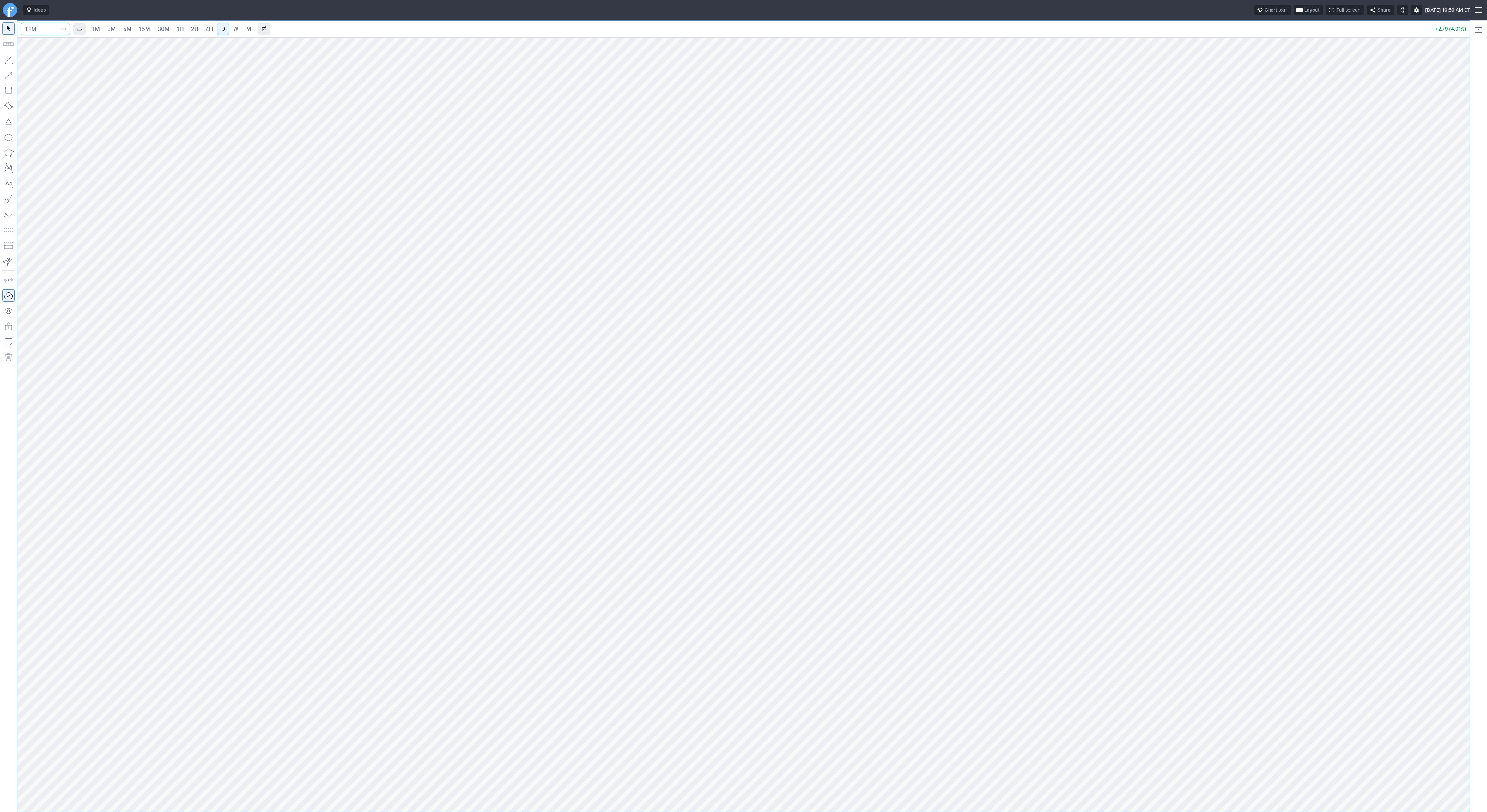
click at [45, 32] on input "Search" at bounding box center [46, 29] width 50 height 12
type input "trump"
click at [43, 59] on span "TRUMP" at bounding box center [50, 62] width 38 height 6
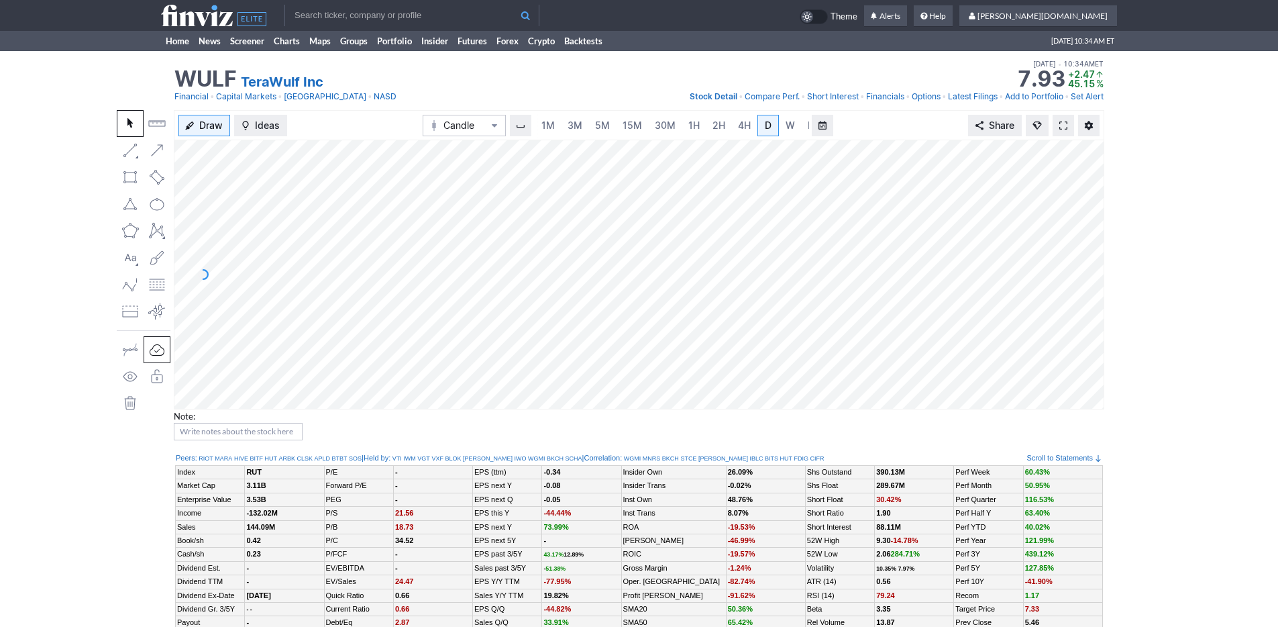
scroll to position [0, 13]
click at [578, 127] on link "5M" at bounding box center [589, 125] width 27 height 21
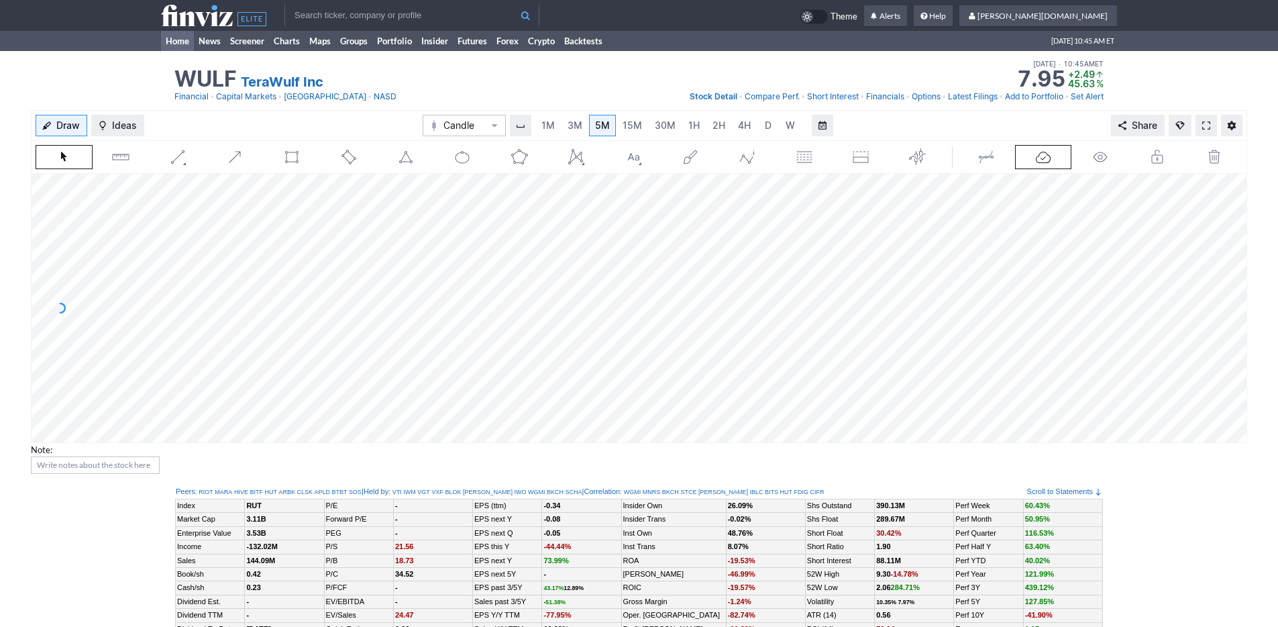
click at [177, 46] on link "Home" at bounding box center [177, 41] width 33 height 20
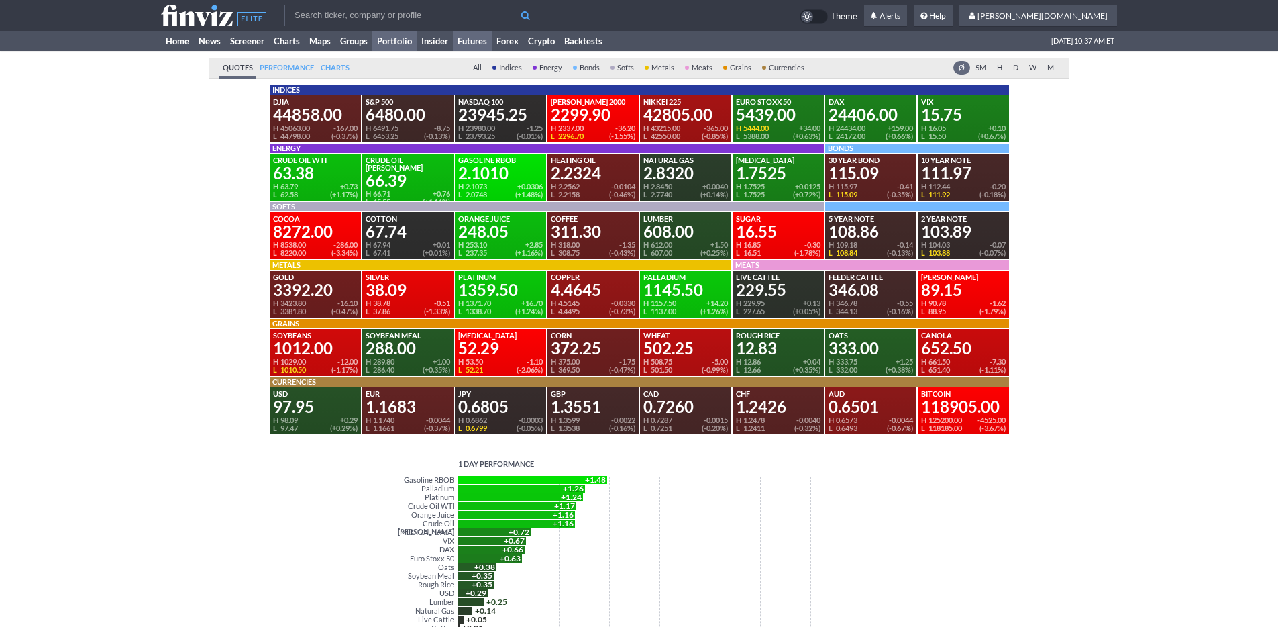
click at [396, 38] on link "Portfolio" at bounding box center [394, 41] width 44 height 20
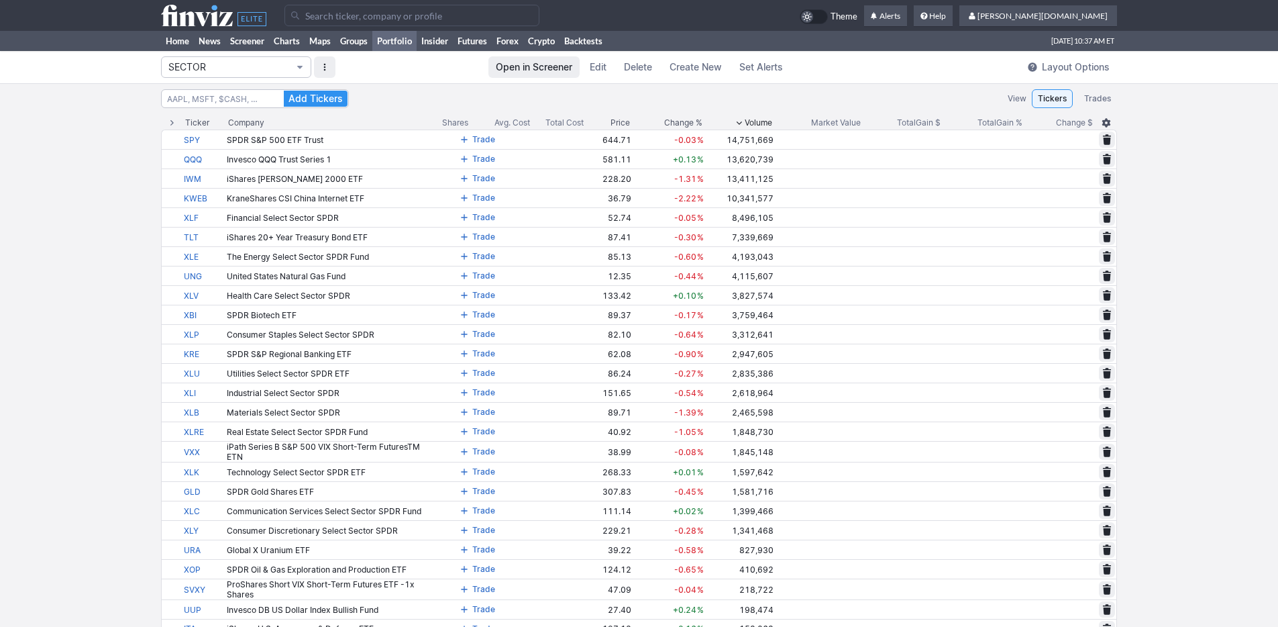
click at [260, 66] on span "SECTOR" at bounding box center [229, 66] width 122 height 13
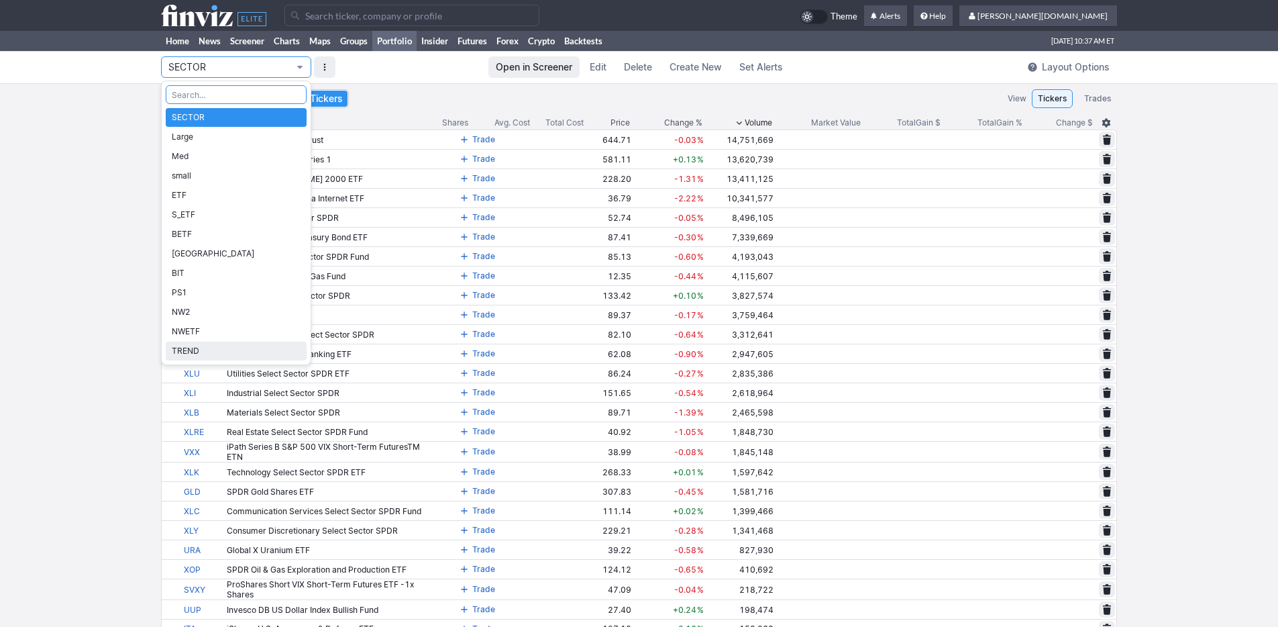
click at [258, 352] on span "TREND" at bounding box center [236, 350] width 129 height 13
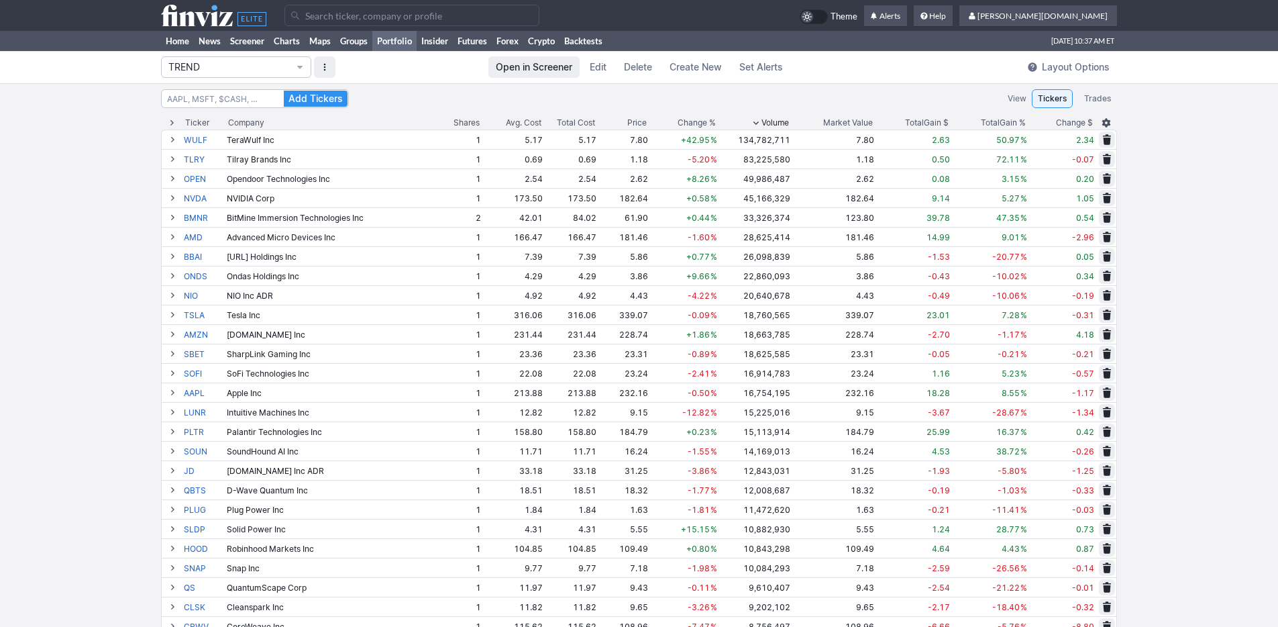
click at [698, 118] on span "Change %" at bounding box center [697, 122] width 38 height 13
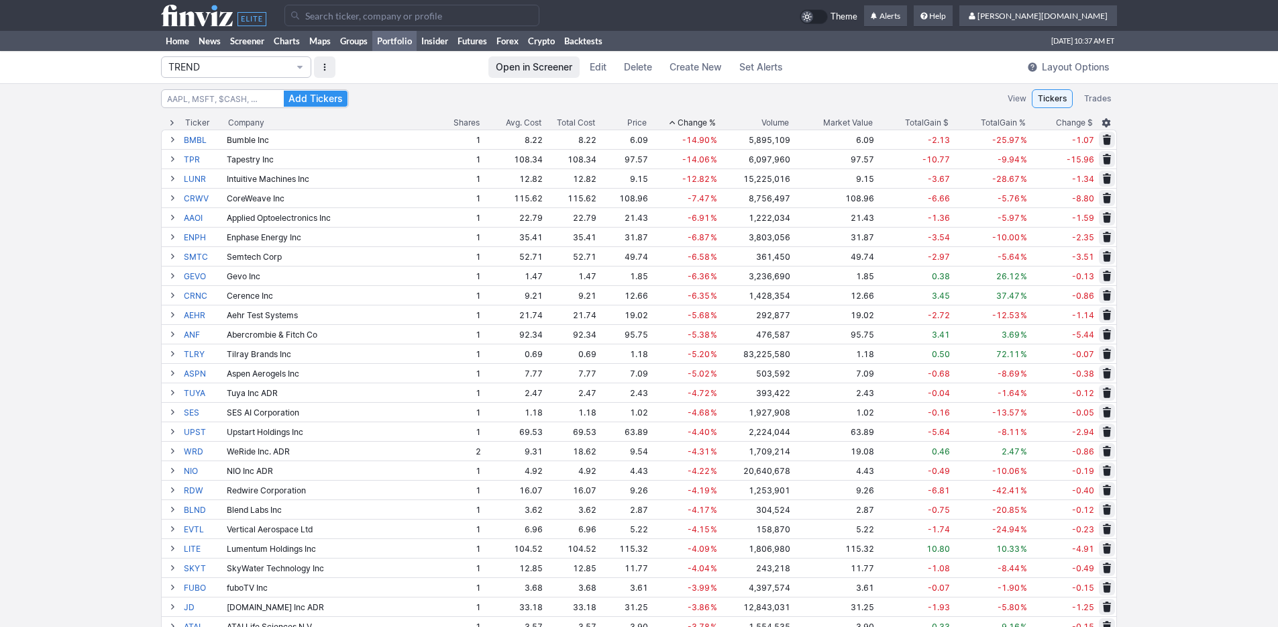
click at [698, 118] on span "Change %" at bounding box center [697, 122] width 38 height 13
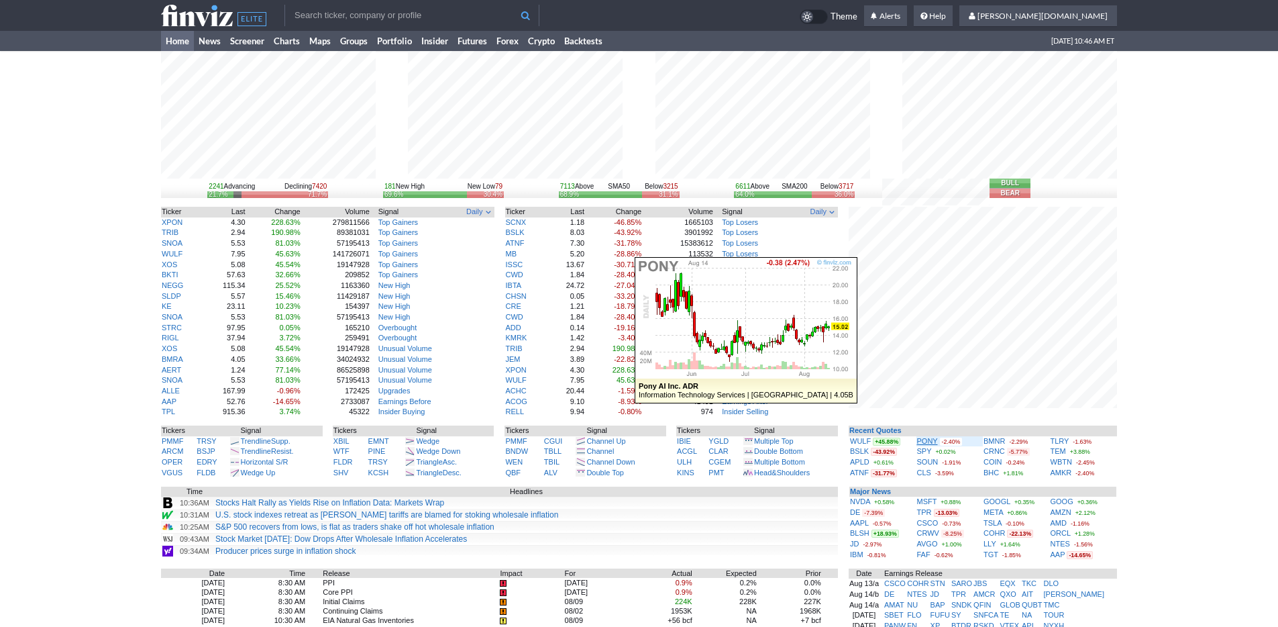
click at [922, 441] on link "PONY" at bounding box center [927, 441] width 21 height 8
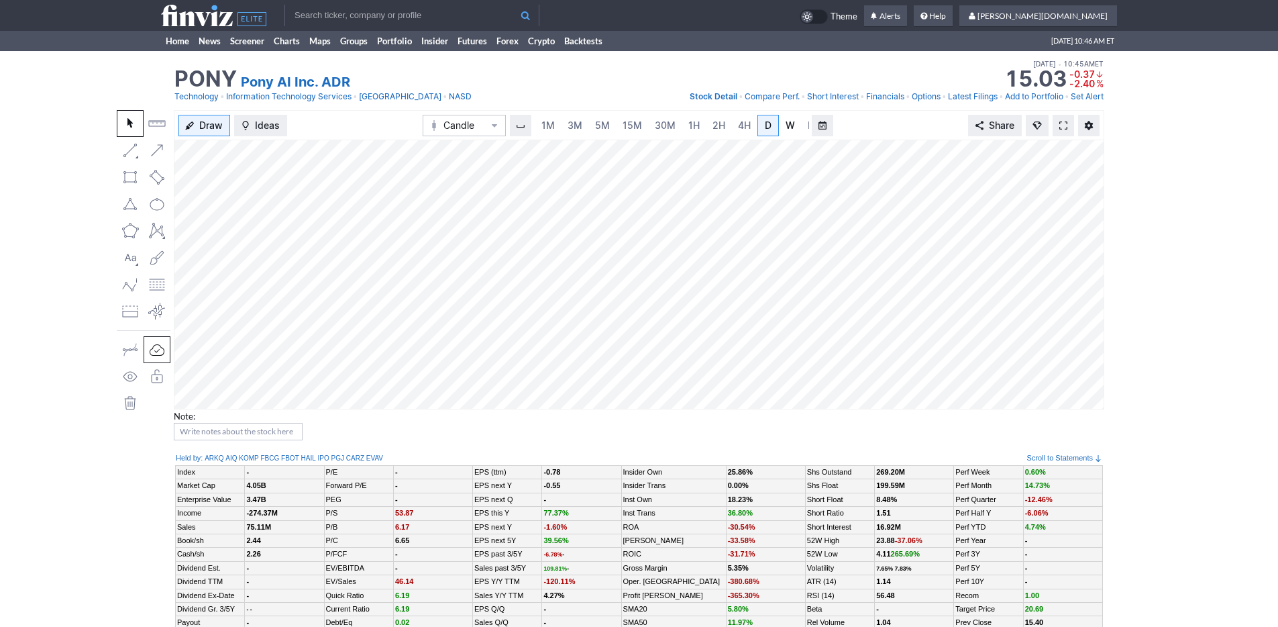
scroll to position [0, 13]
click at [586, 125] on span "5M" at bounding box center [589, 124] width 15 height 11
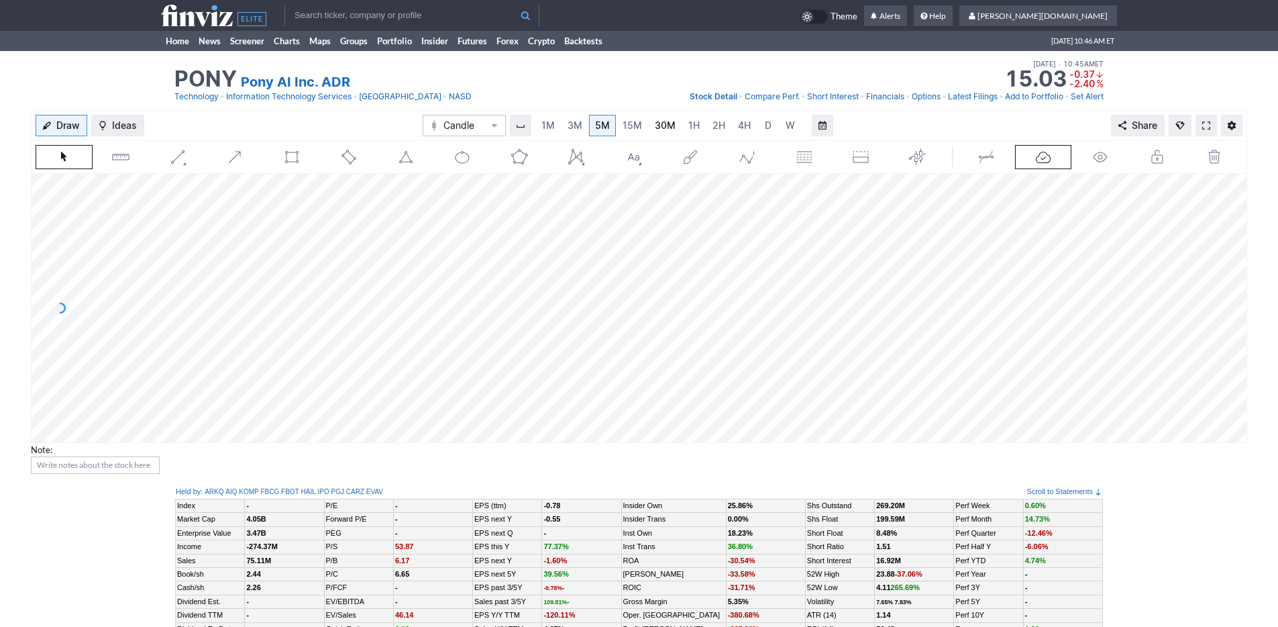
click at [659, 130] on span "30M" at bounding box center [665, 124] width 21 height 11
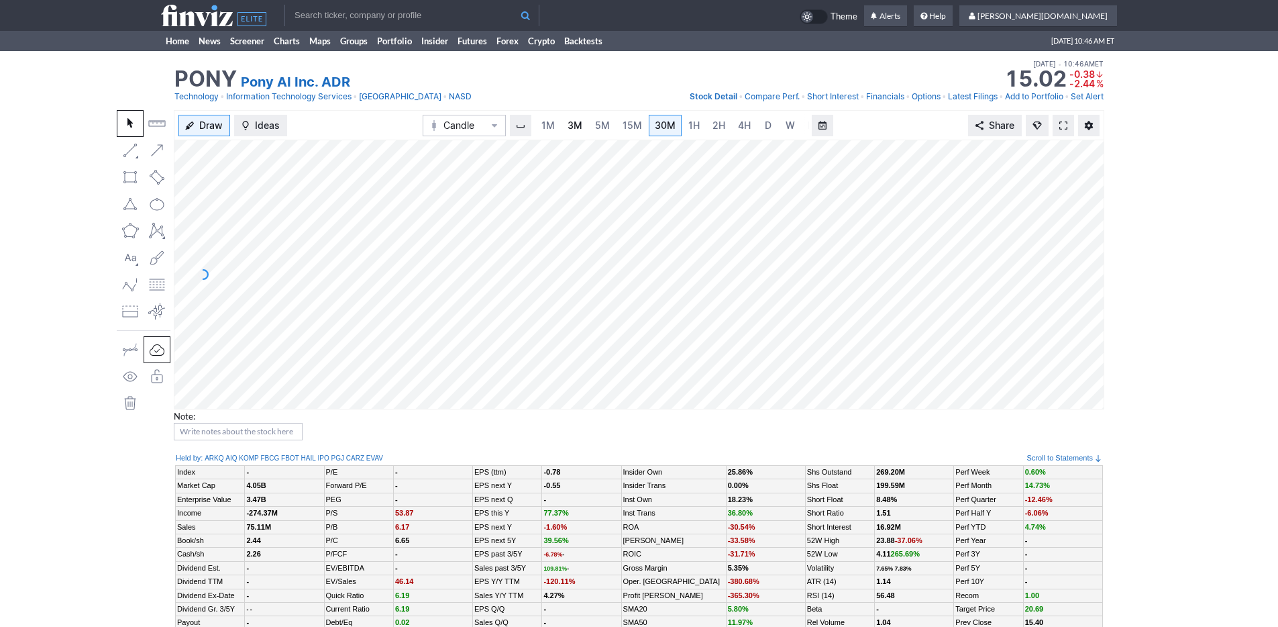
click at [572, 127] on span "3M" at bounding box center [575, 124] width 15 height 11
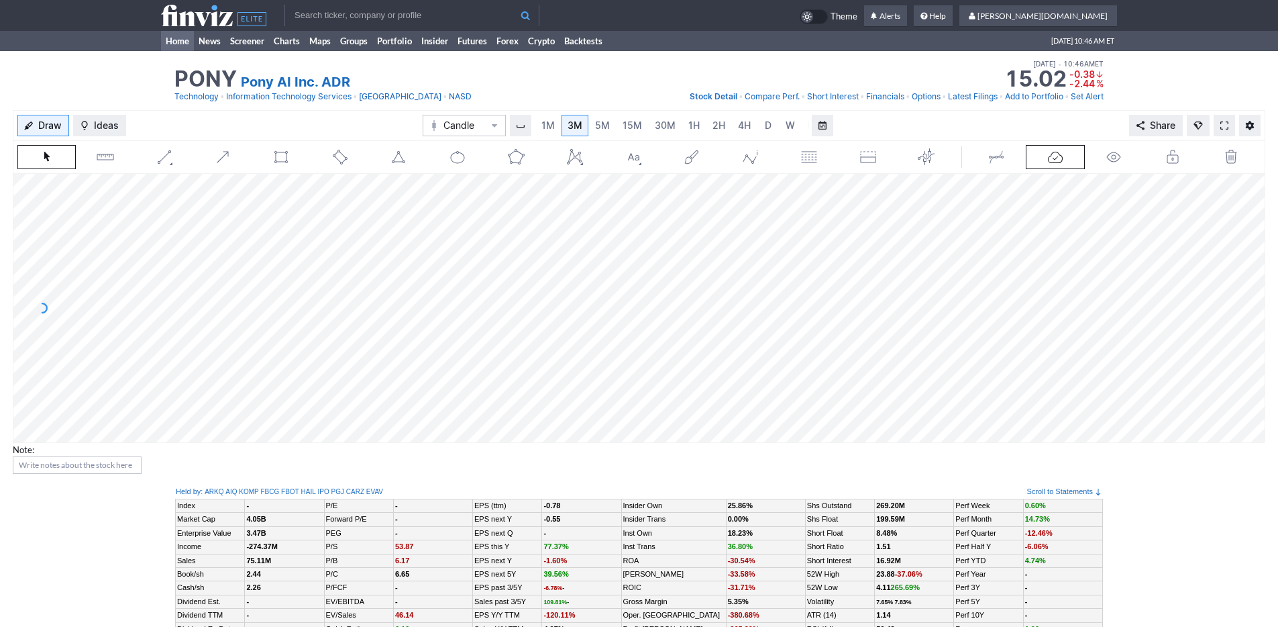
click at [178, 41] on link "Home" at bounding box center [177, 41] width 33 height 20
